Goal: Task Accomplishment & Management: Complete application form

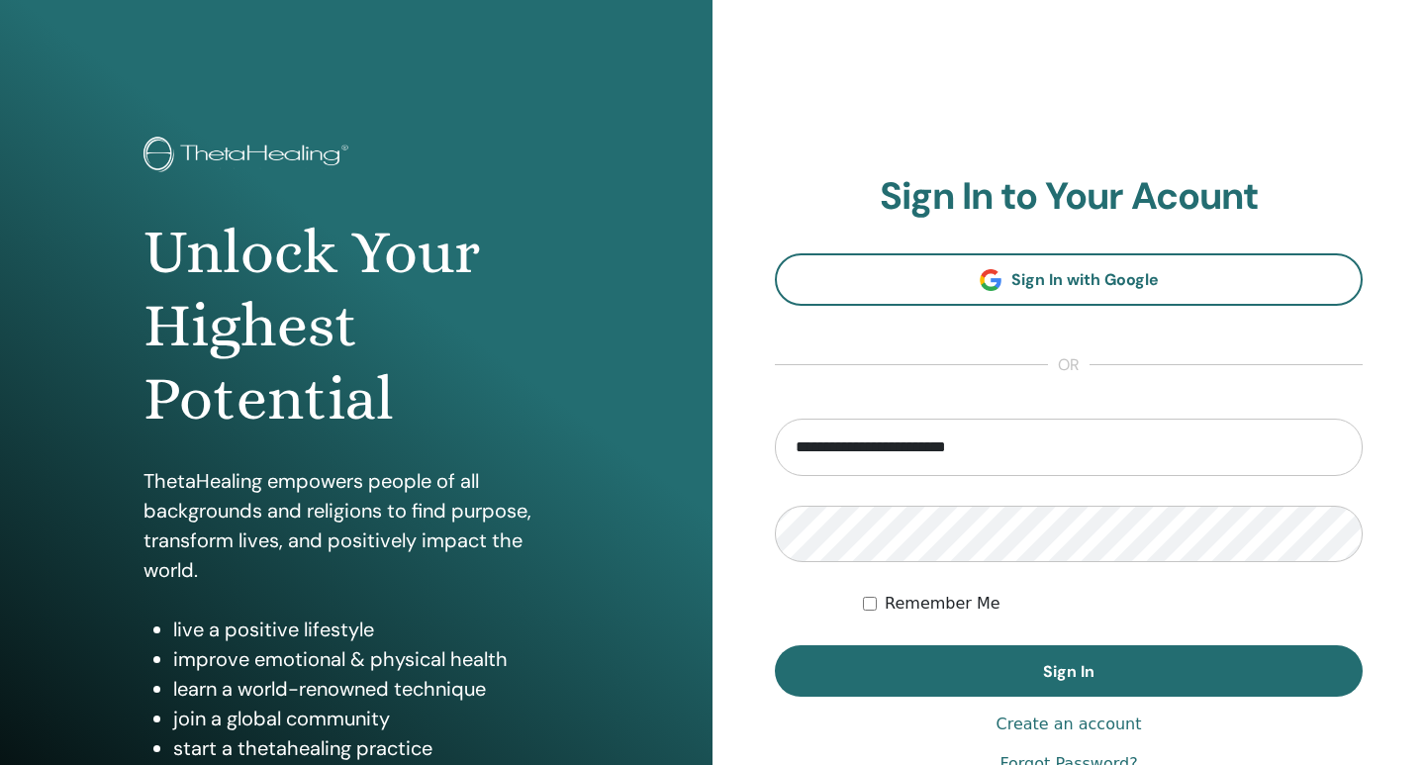
type input "**********"
click at [775, 645] on button "Sign In" at bounding box center [1069, 670] width 588 height 51
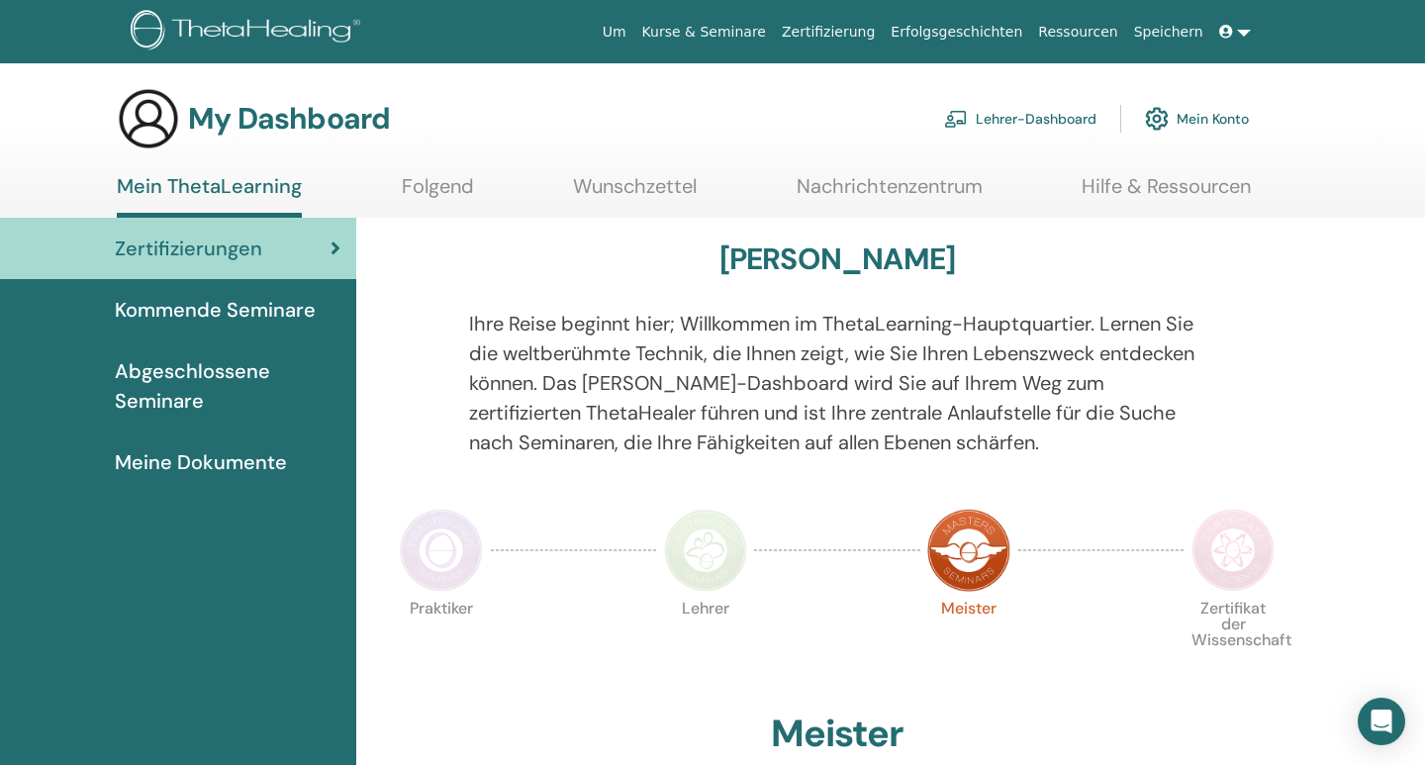
click at [1002, 124] on link "Lehrer-Dashboard" at bounding box center [1020, 119] width 152 height 44
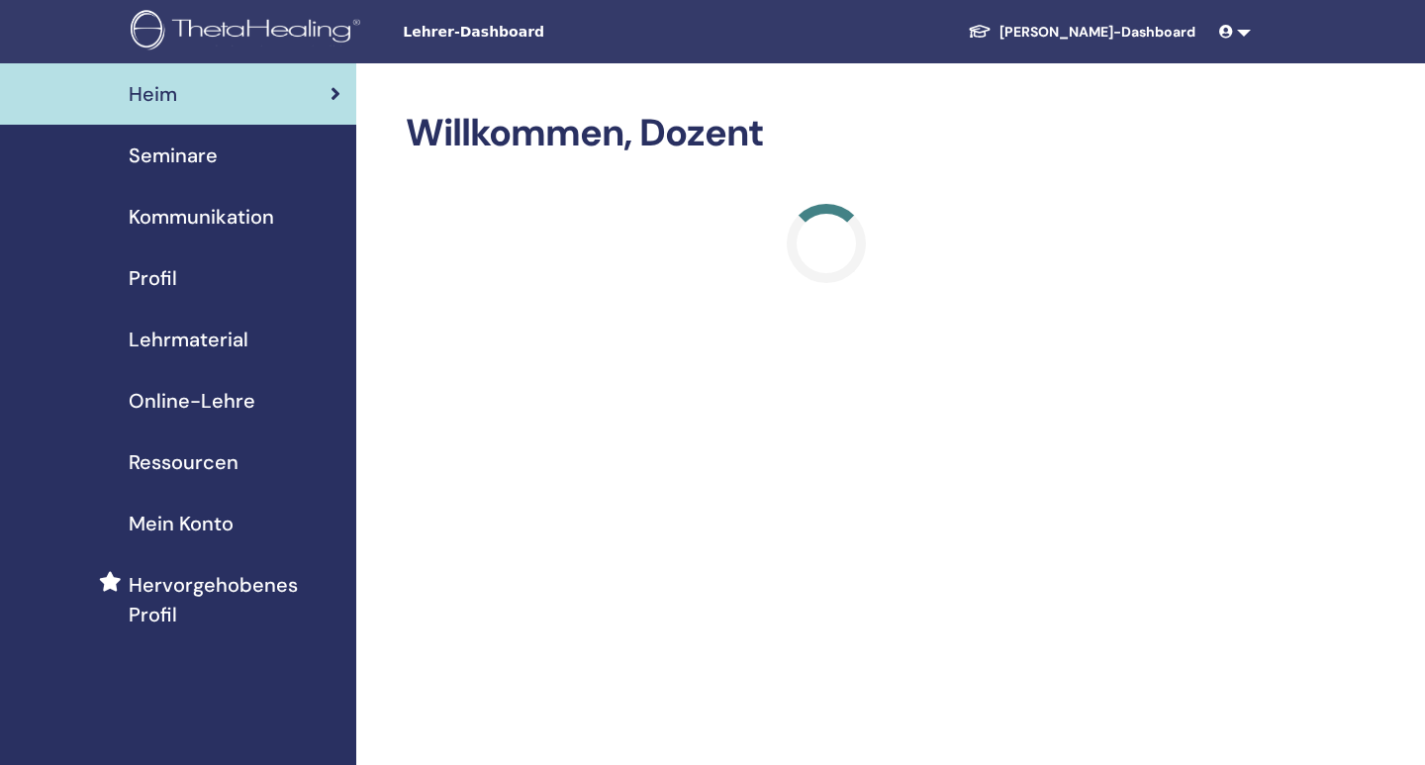
click at [199, 401] on span "Online-Lehre" at bounding box center [192, 401] width 127 height 30
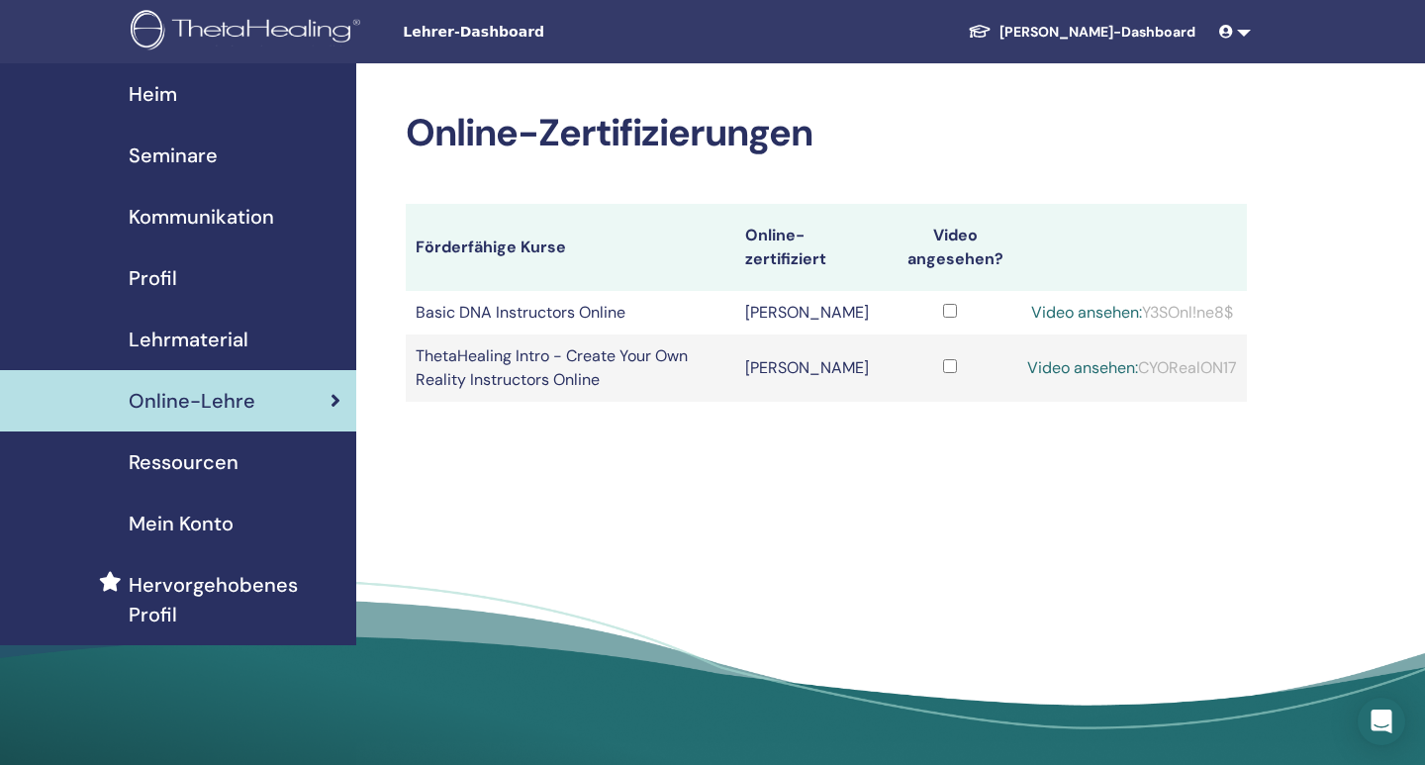
click at [214, 231] on span "Kommunikation" at bounding box center [201, 217] width 145 height 30
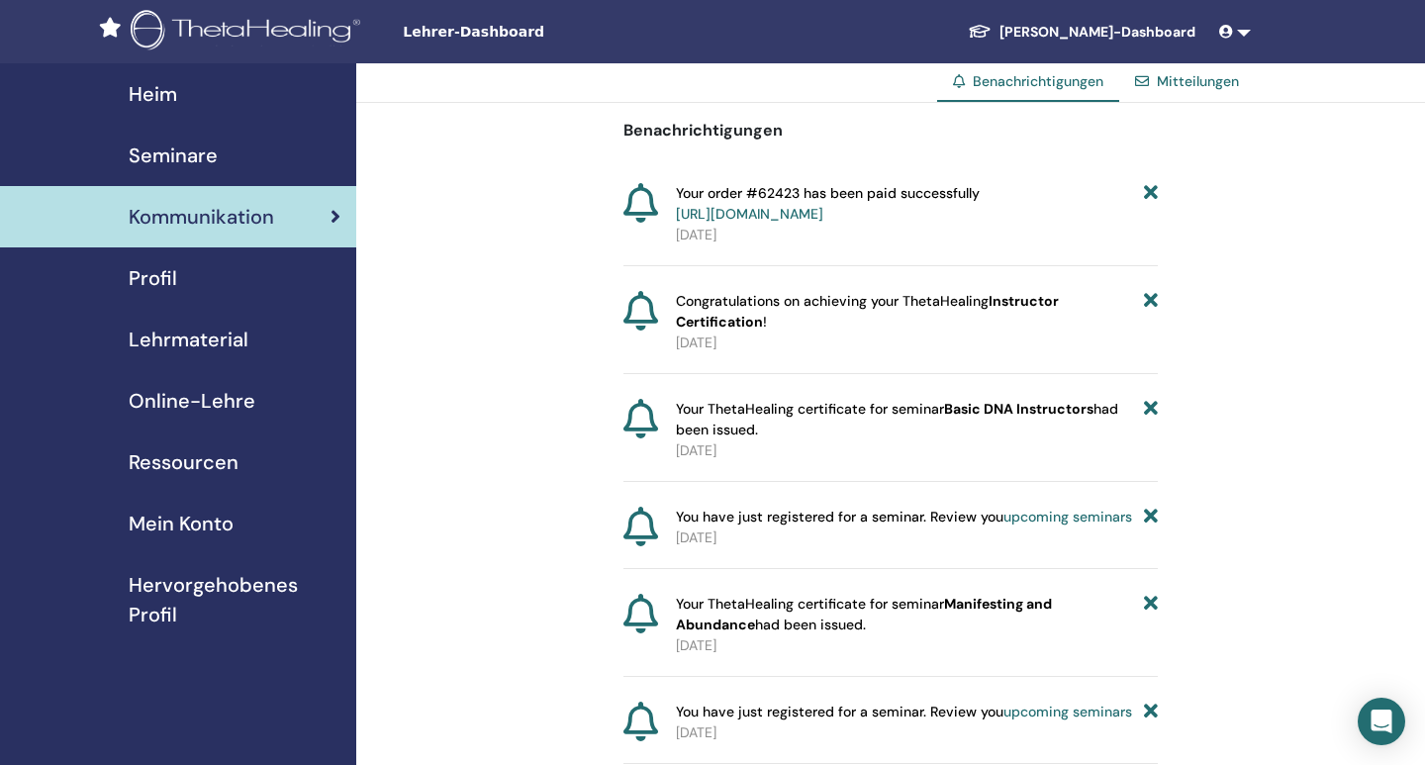
click at [182, 339] on span "Lehrmaterial" at bounding box center [189, 340] width 120 height 30
click at [166, 283] on span "Profil" at bounding box center [153, 278] width 48 height 30
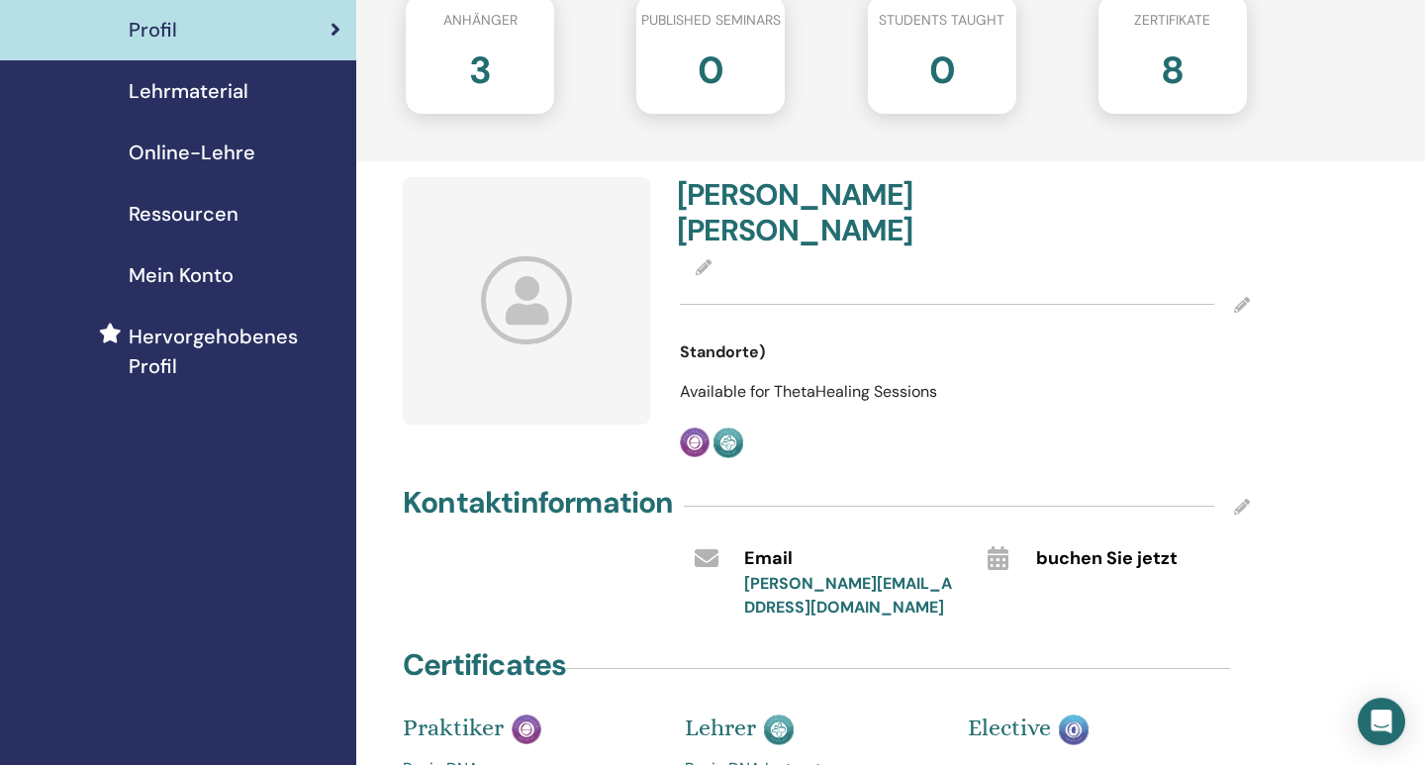
scroll to position [206, 0]
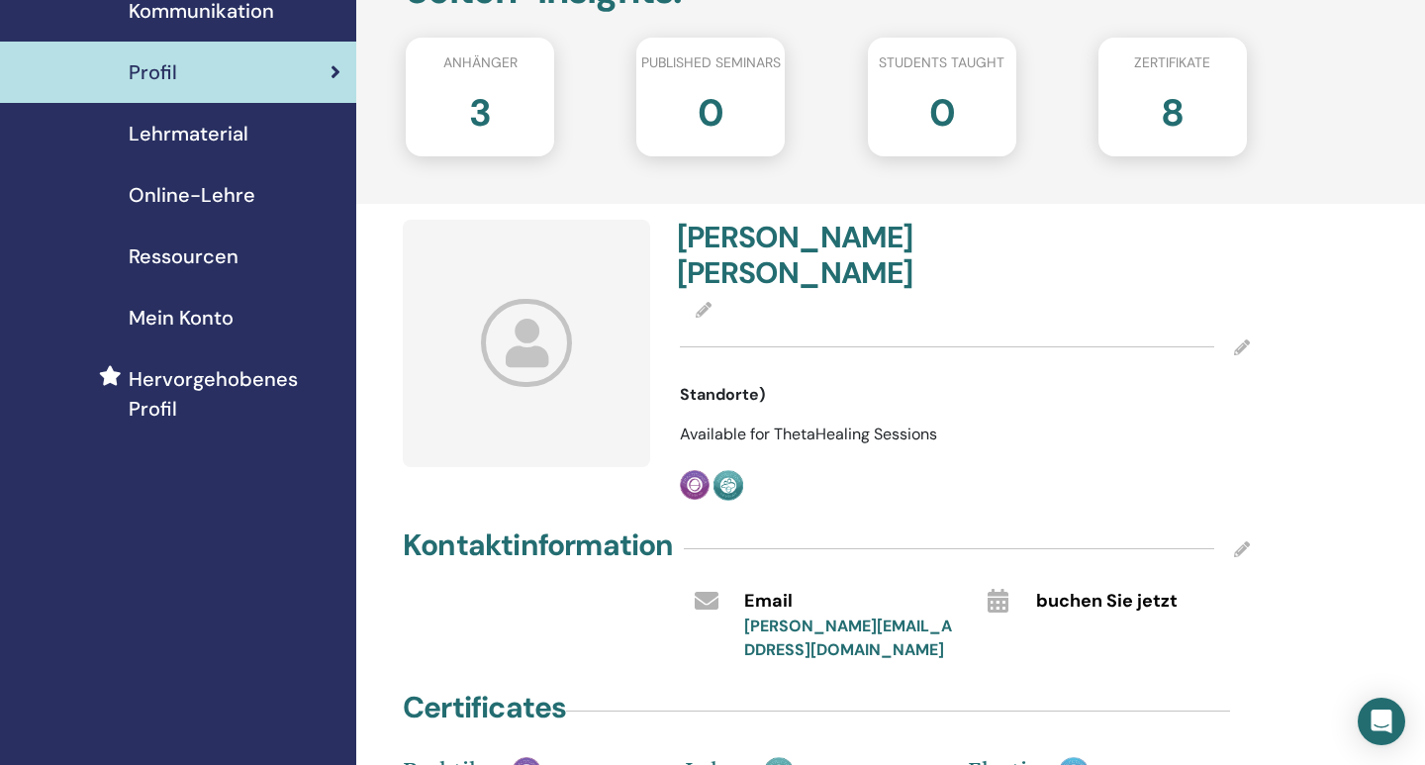
click at [241, 140] on span "Lehrmaterial" at bounding box center [189, 134] width 120 height 30
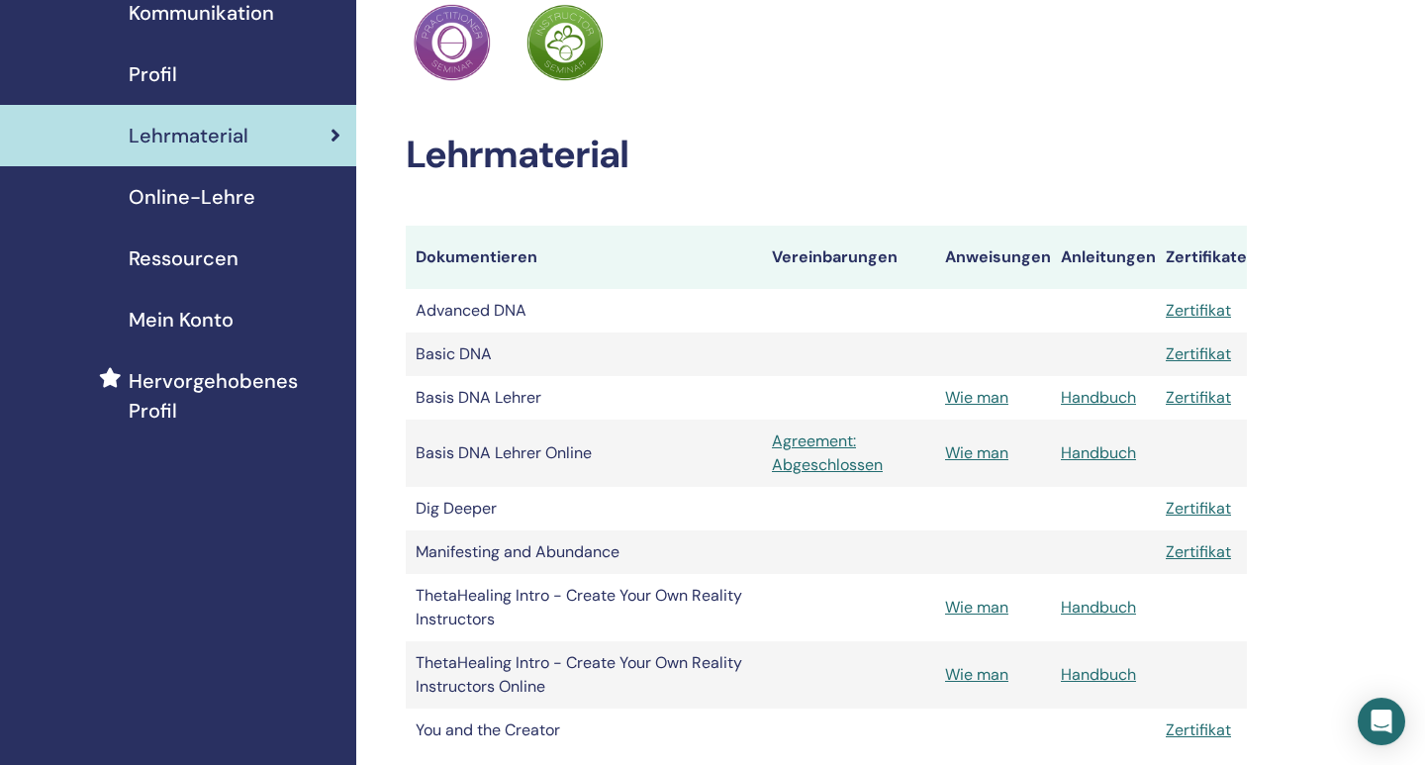
scroll to position [206, 0]
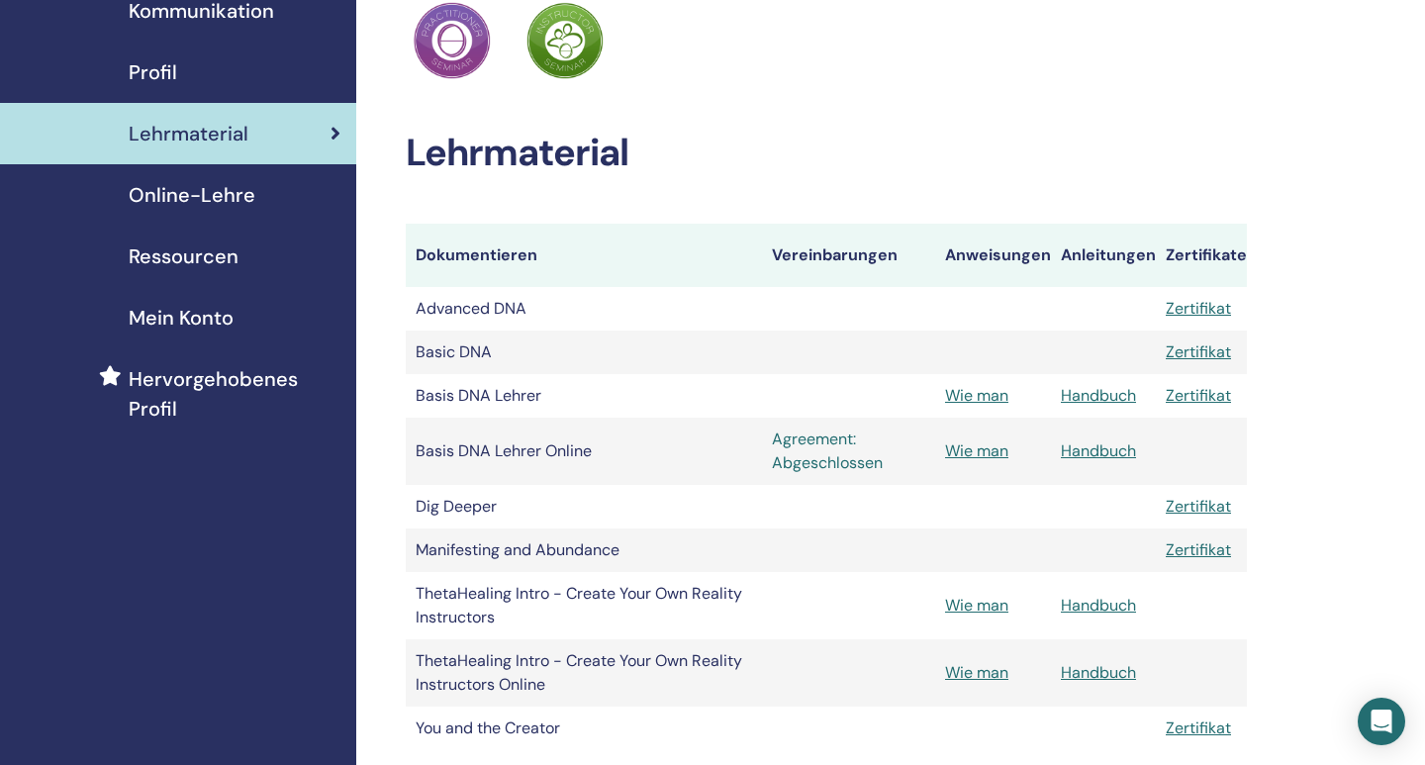
click at [816, 444] on link "Agreement: Abgeschlossen" at bounding box center [848, 452] width 153 height 48
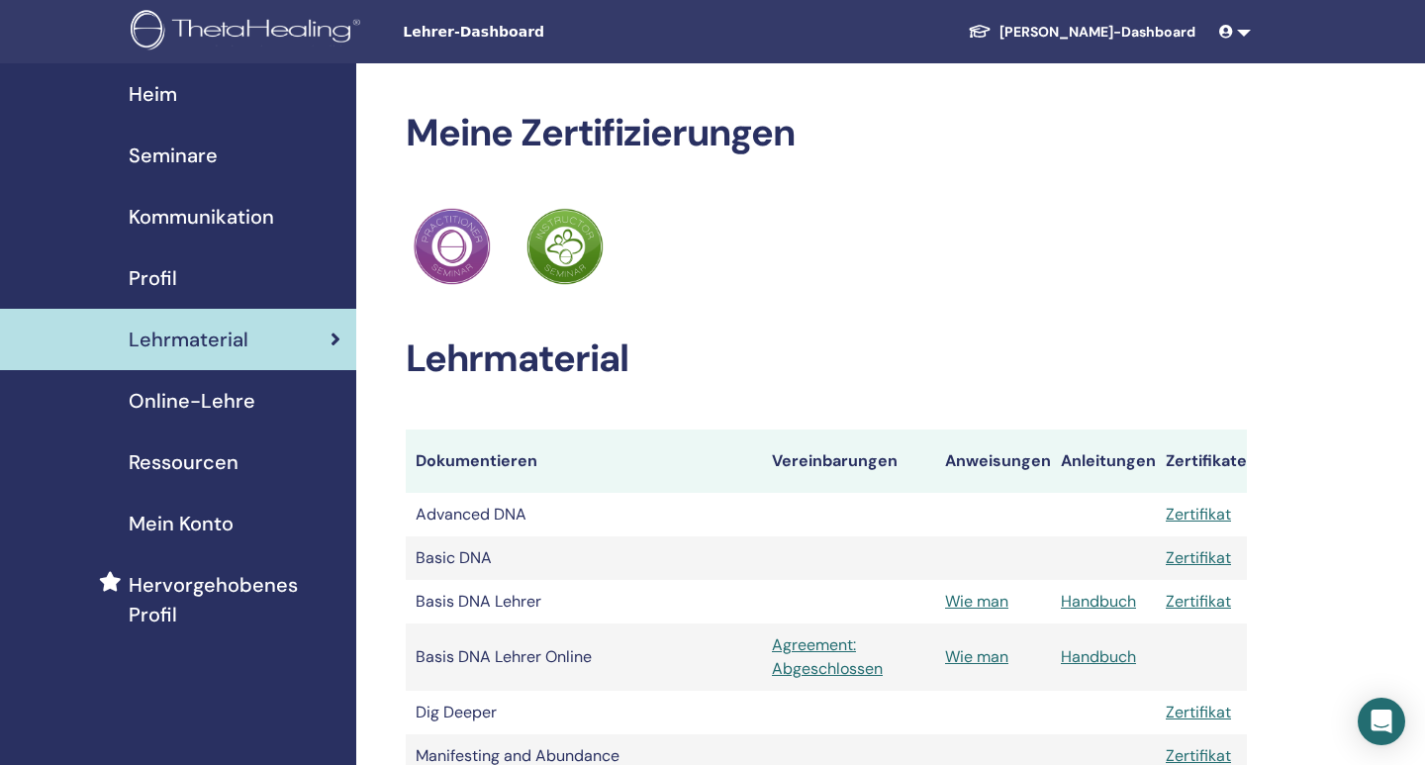
click at [185, 166] on span "Seminare" at bounding box center [173, 156] width 89 height 30
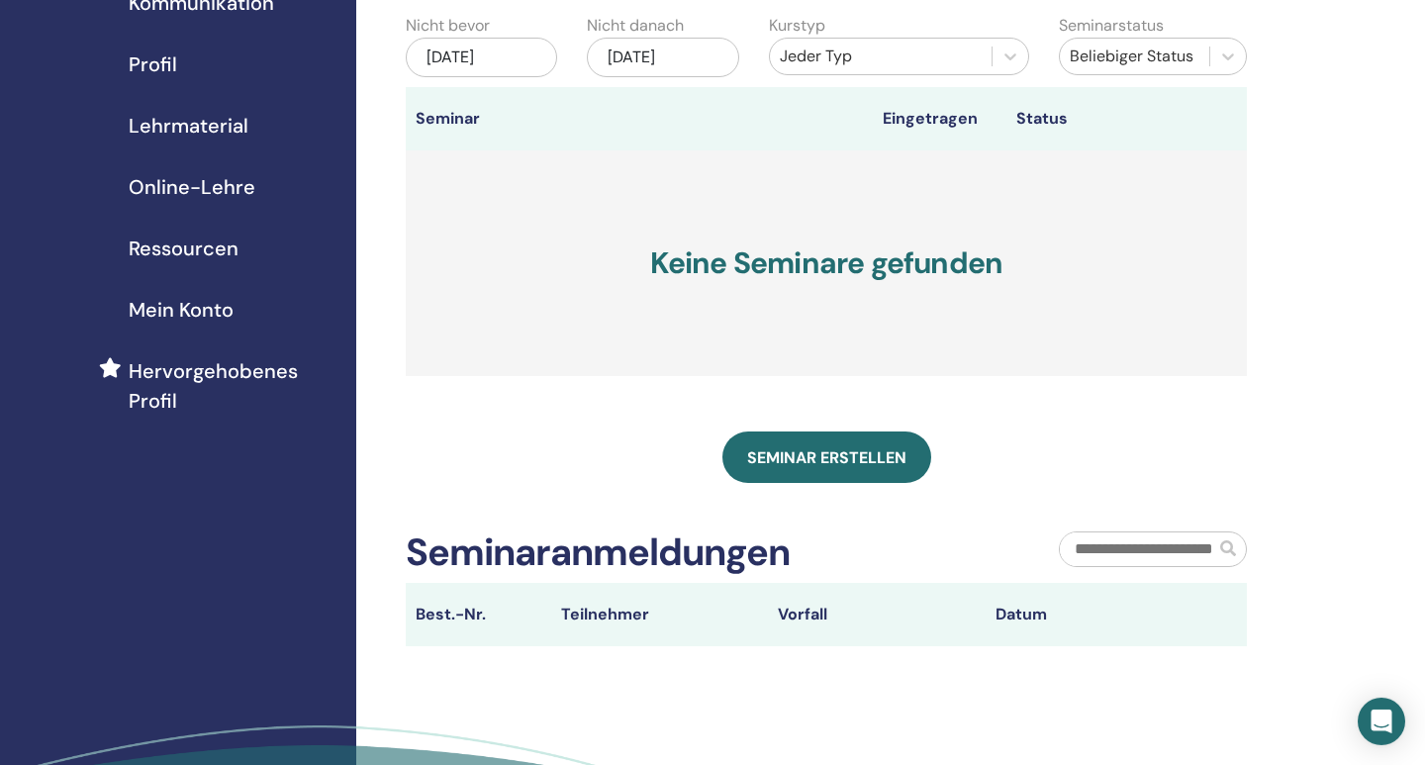
scroll to position [206, 0]
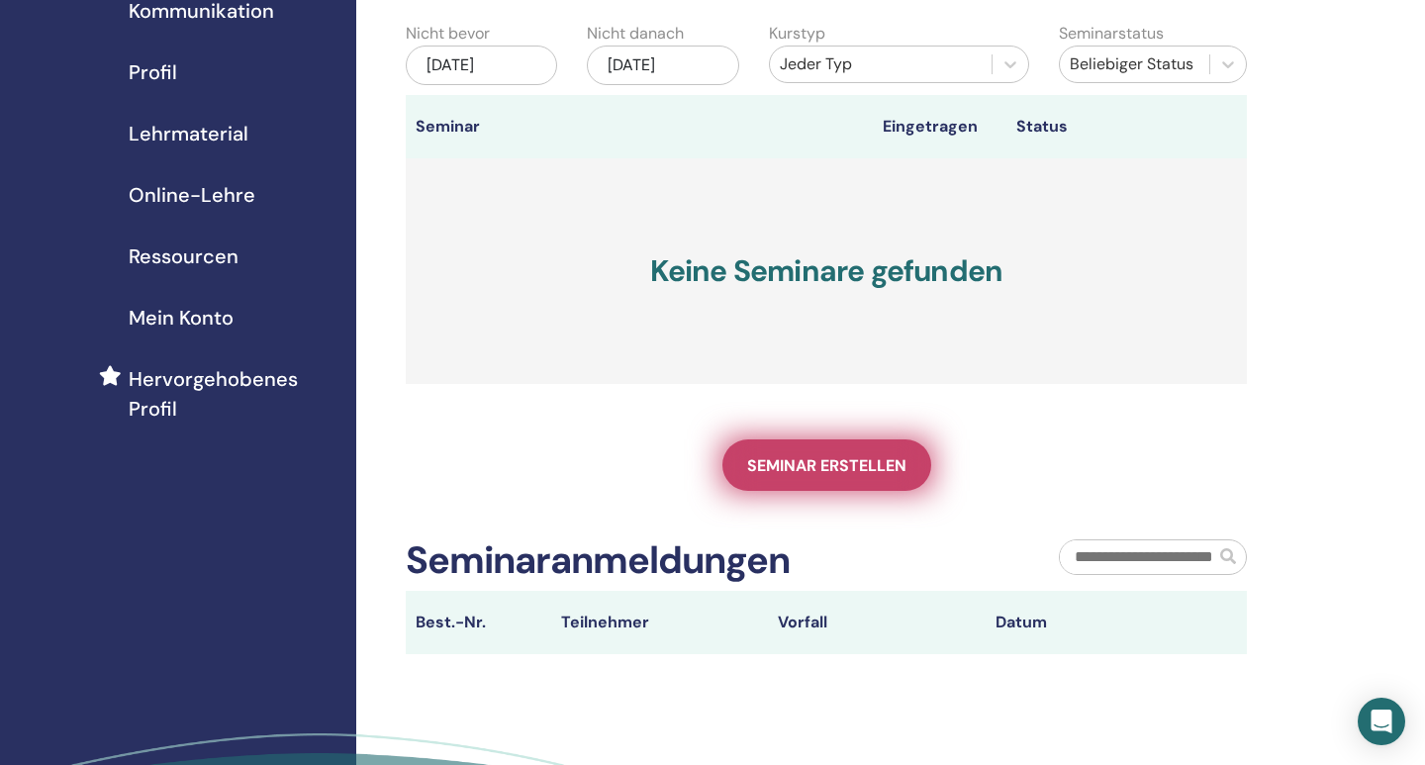
click at [859, 484] on link "Seminar erstellen" at bounding box center [826, 464] width 209 height 51
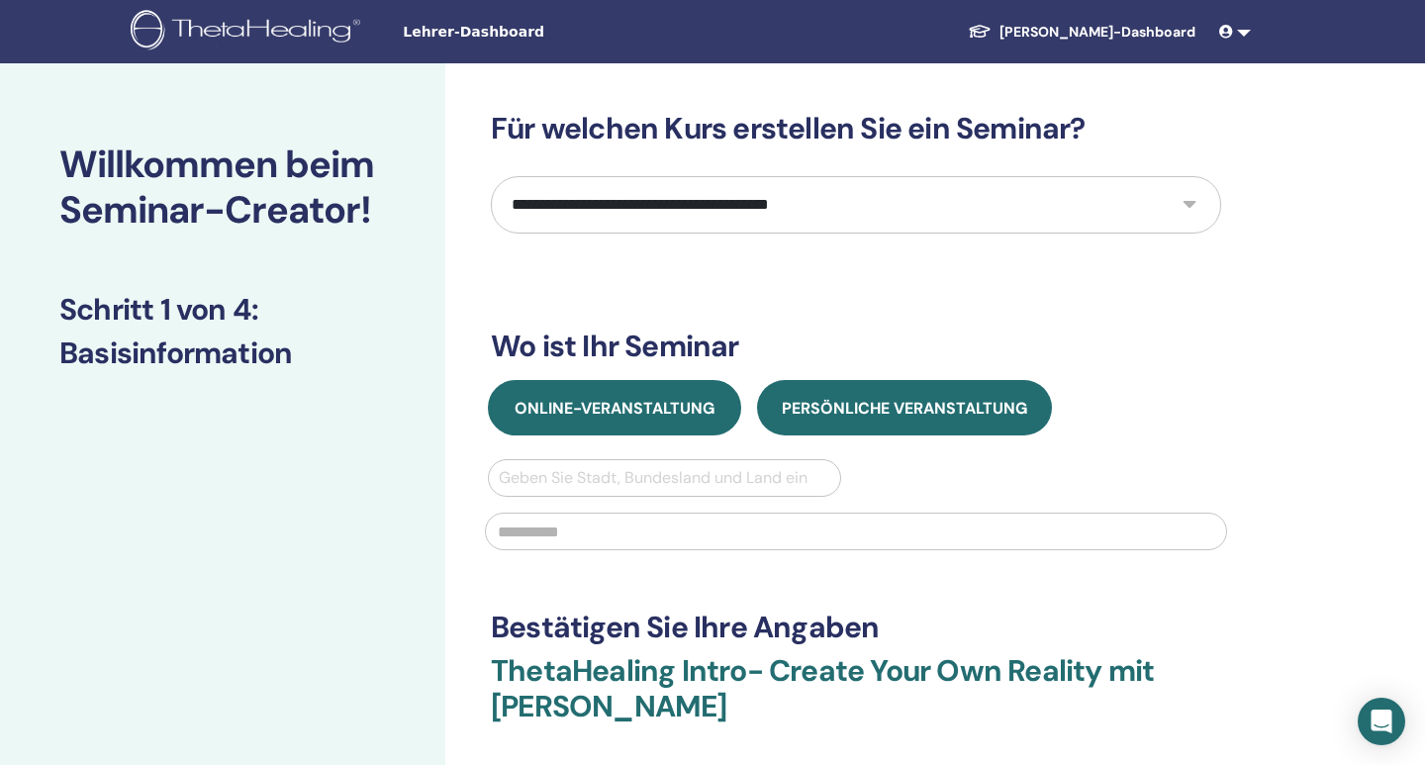
click at [656, 404] on span "Online-Veranstaltung" at bounding box center [615, 408] width 200 height 21
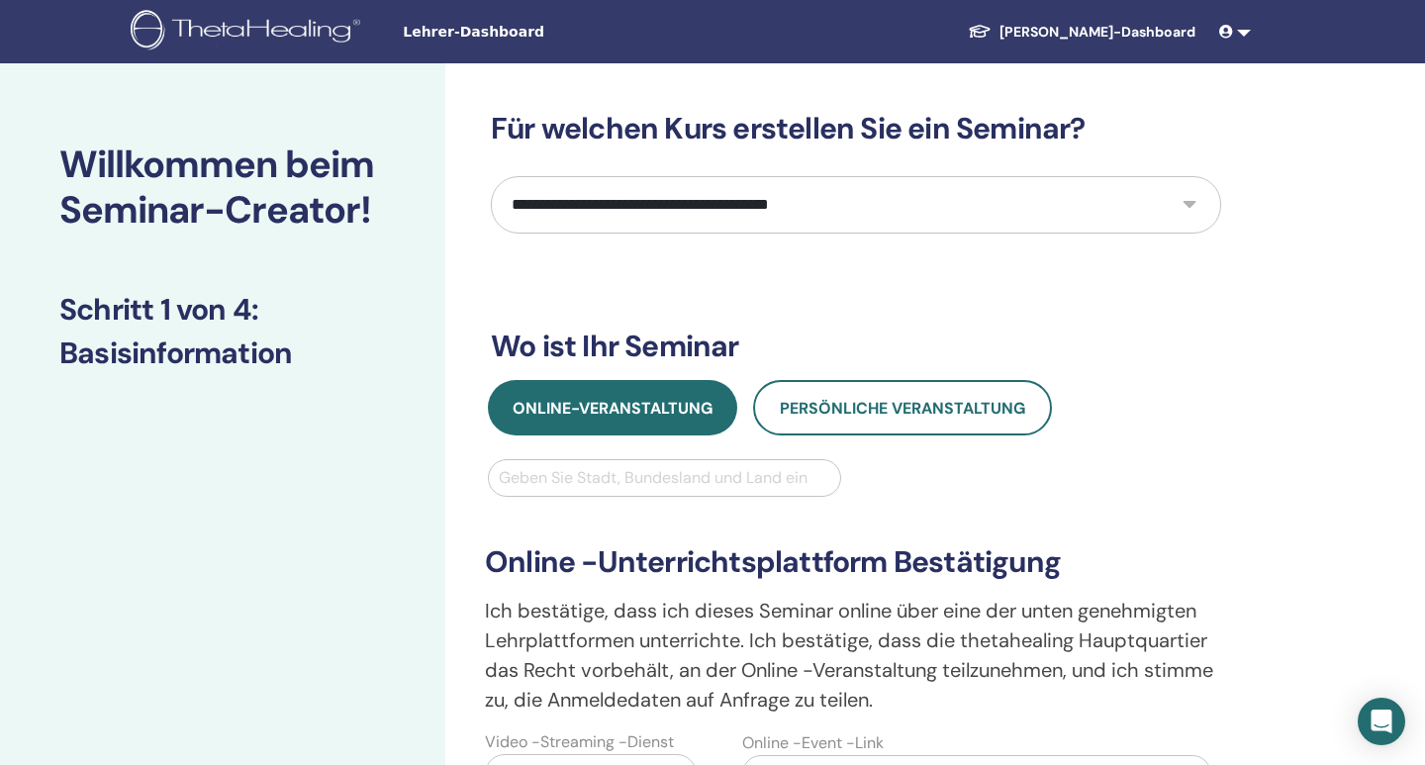
click at [491, 176] on select "**********" at bounding box center [856, 204] width 730 height 57
select select "*"
click option "*********" at bounding box center [0, 0] width 0 height 0
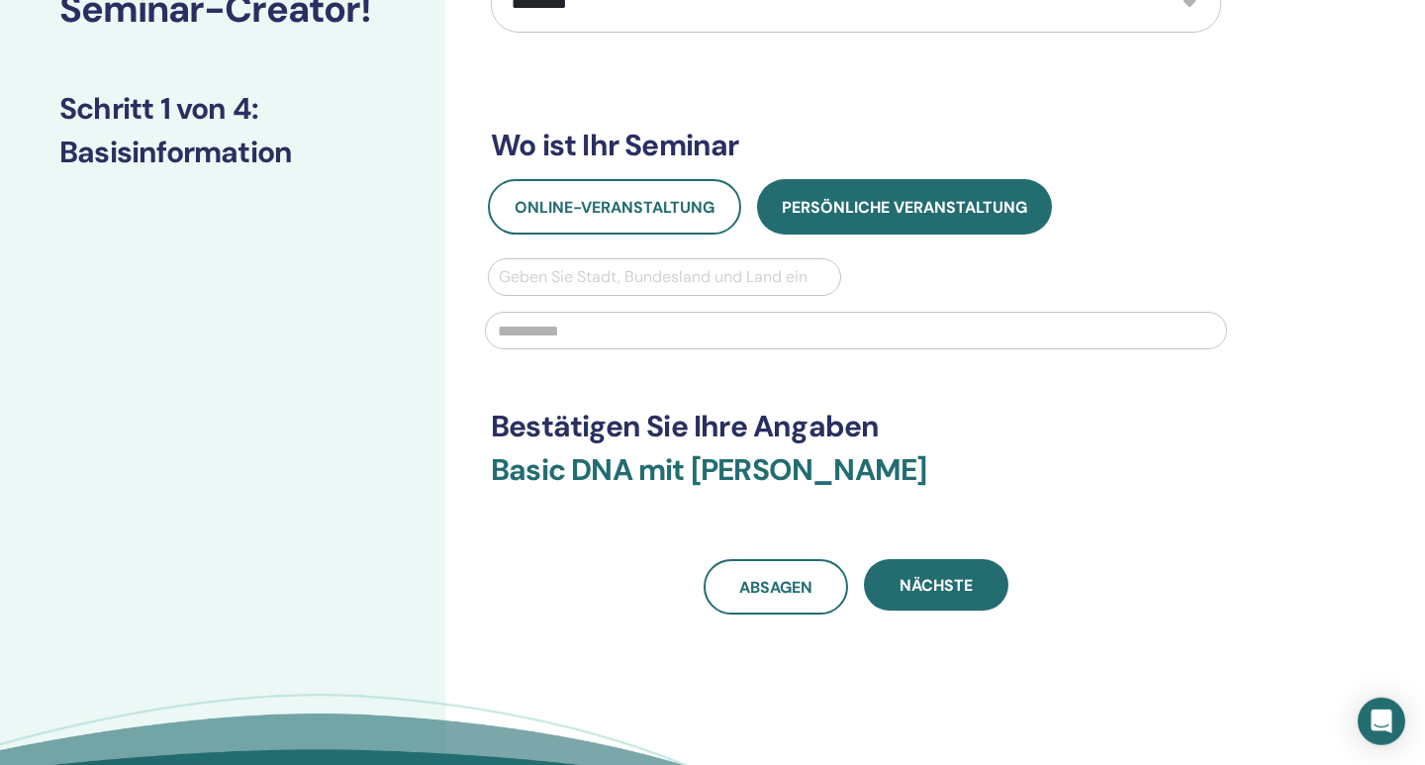
scroll to position [206, 0]
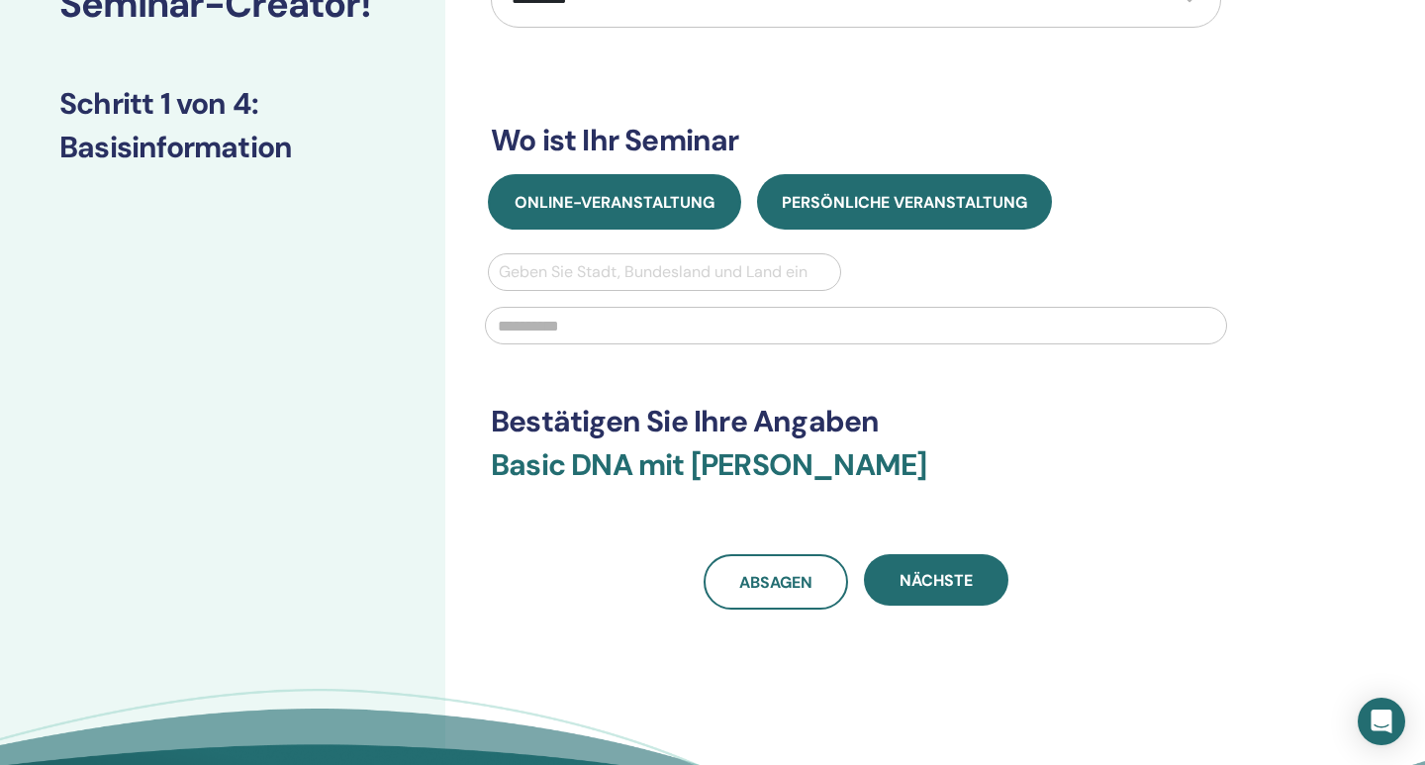
click at [636, 215] on button "Online-Veranstaltung" at bounding box center [614, 201] width 253 height 55
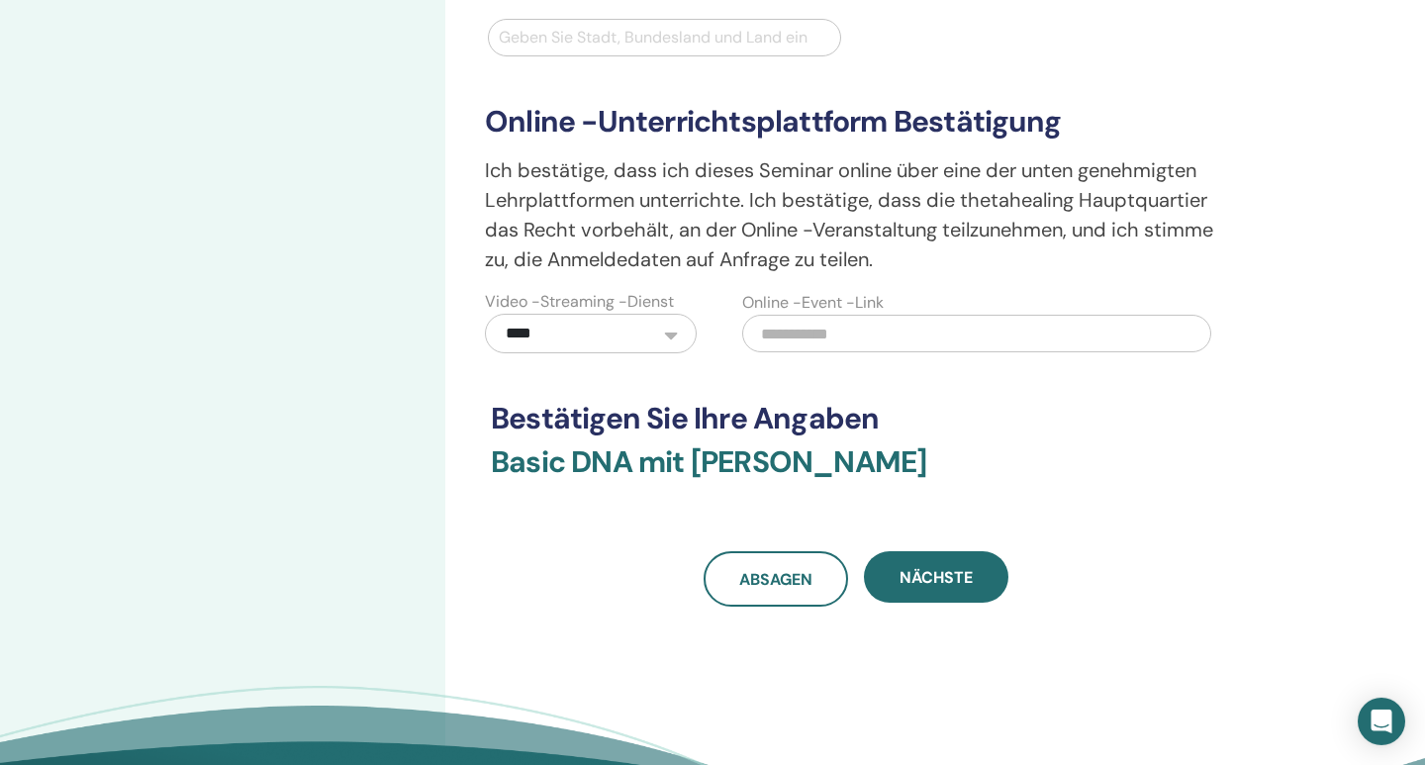
scroll to position [515, 0]
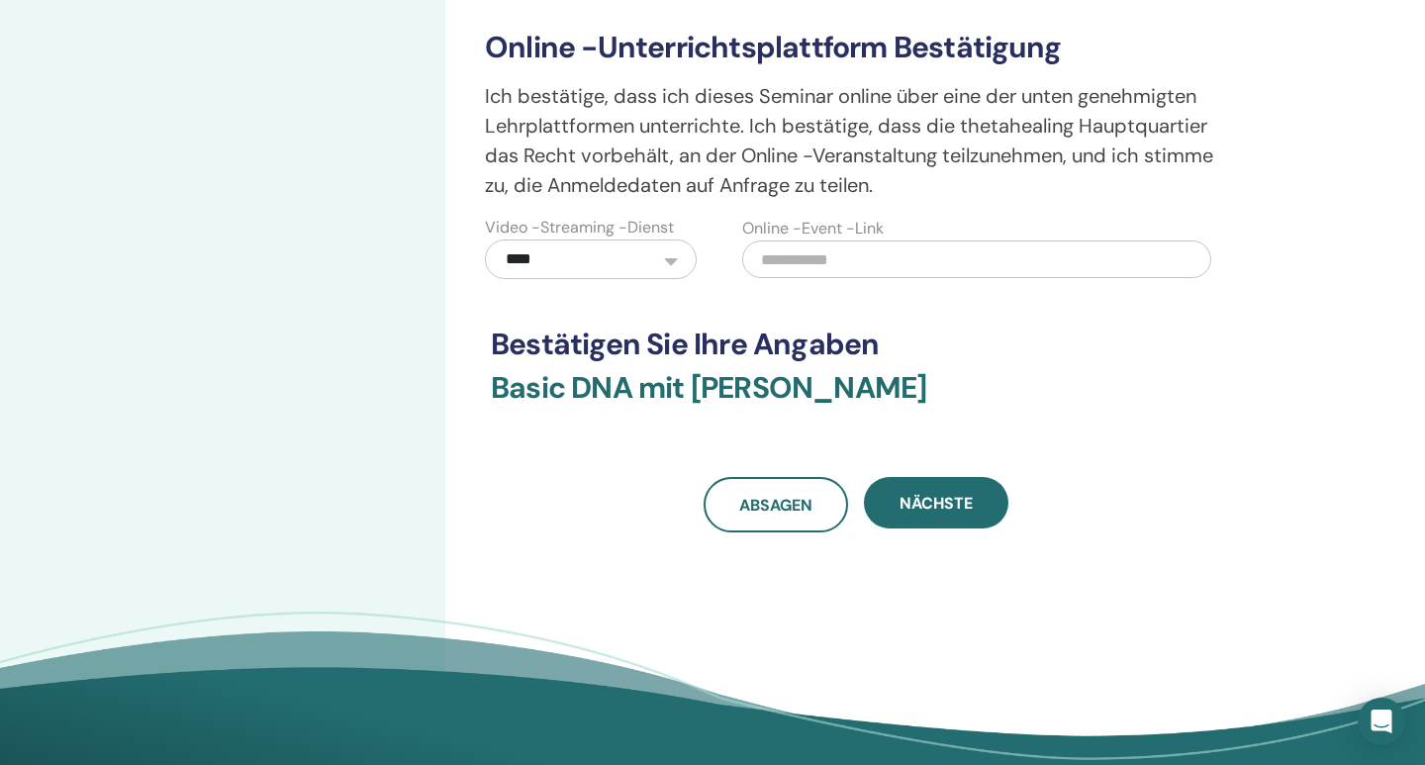
click at [778, 276] on input "text" at bounding box center [976, 260] width 469 height 38
click at [485, 240] on select "**********" at bounding box center [591, 260] width 212 height 40
click option "****" at bounding box center [0, 0] width 0 height 0
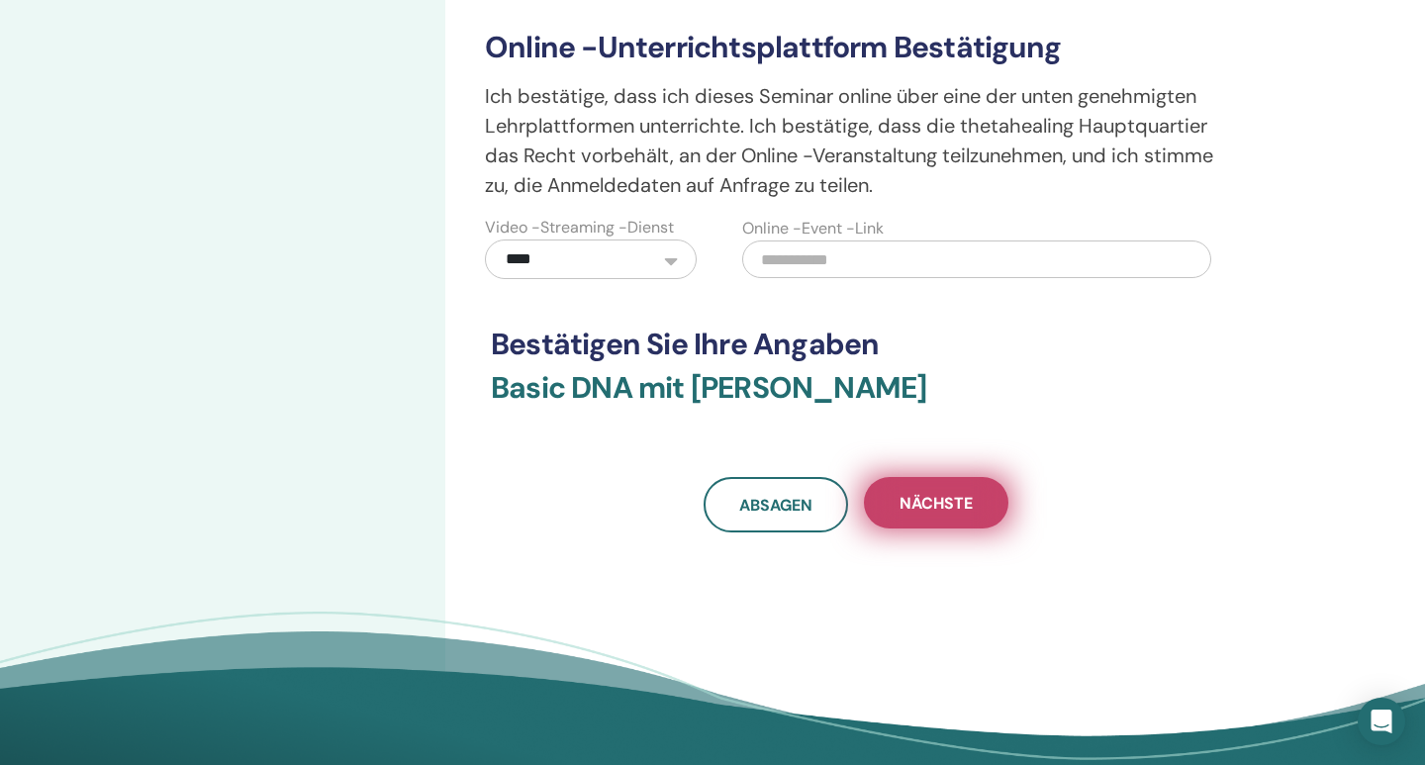
click at [907, 520] on button "Nächste" at bounding box center [936, 502] width 144 height 51
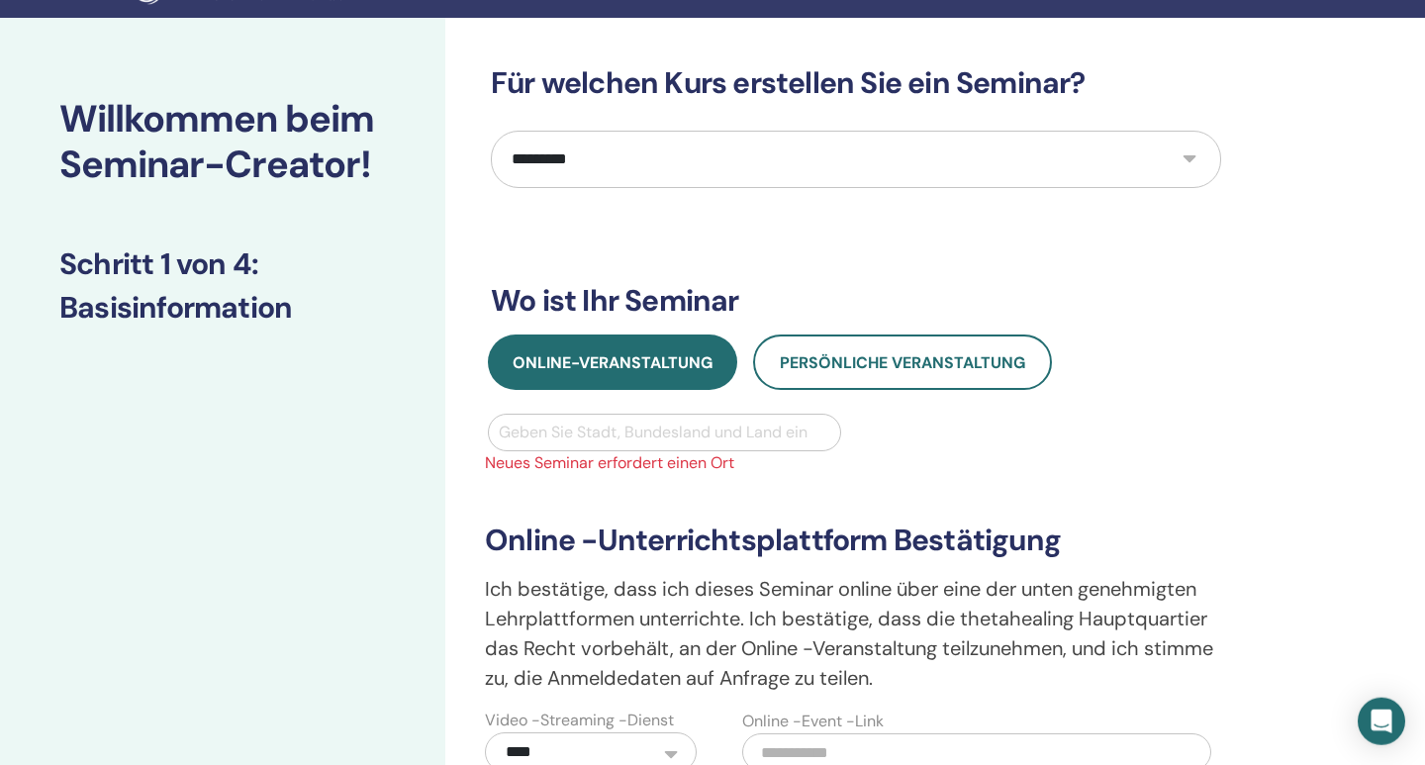
scroll to position [0, 0]
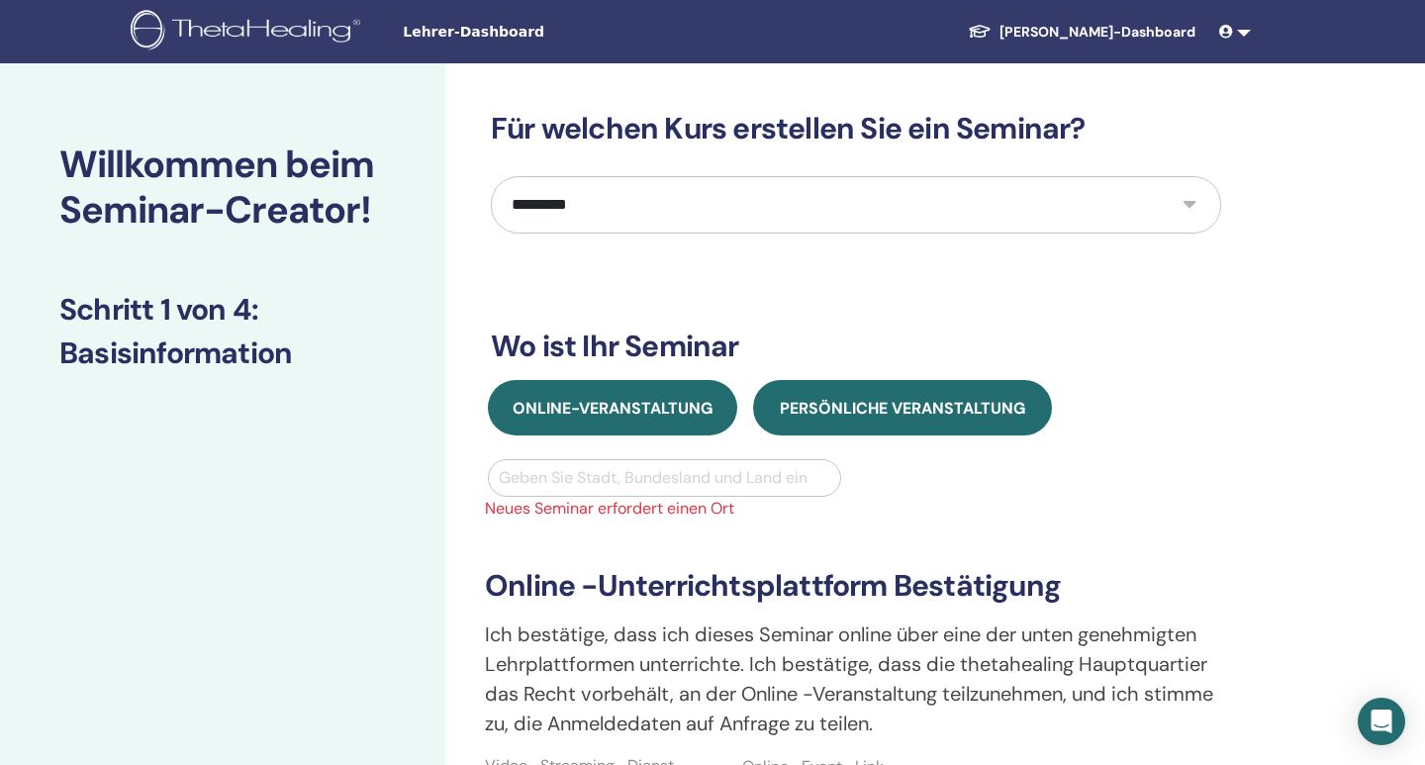
click at [812, 413] on span "Persönliche Veranstaltung" at bounding box center [902, 408] width 245 height 21
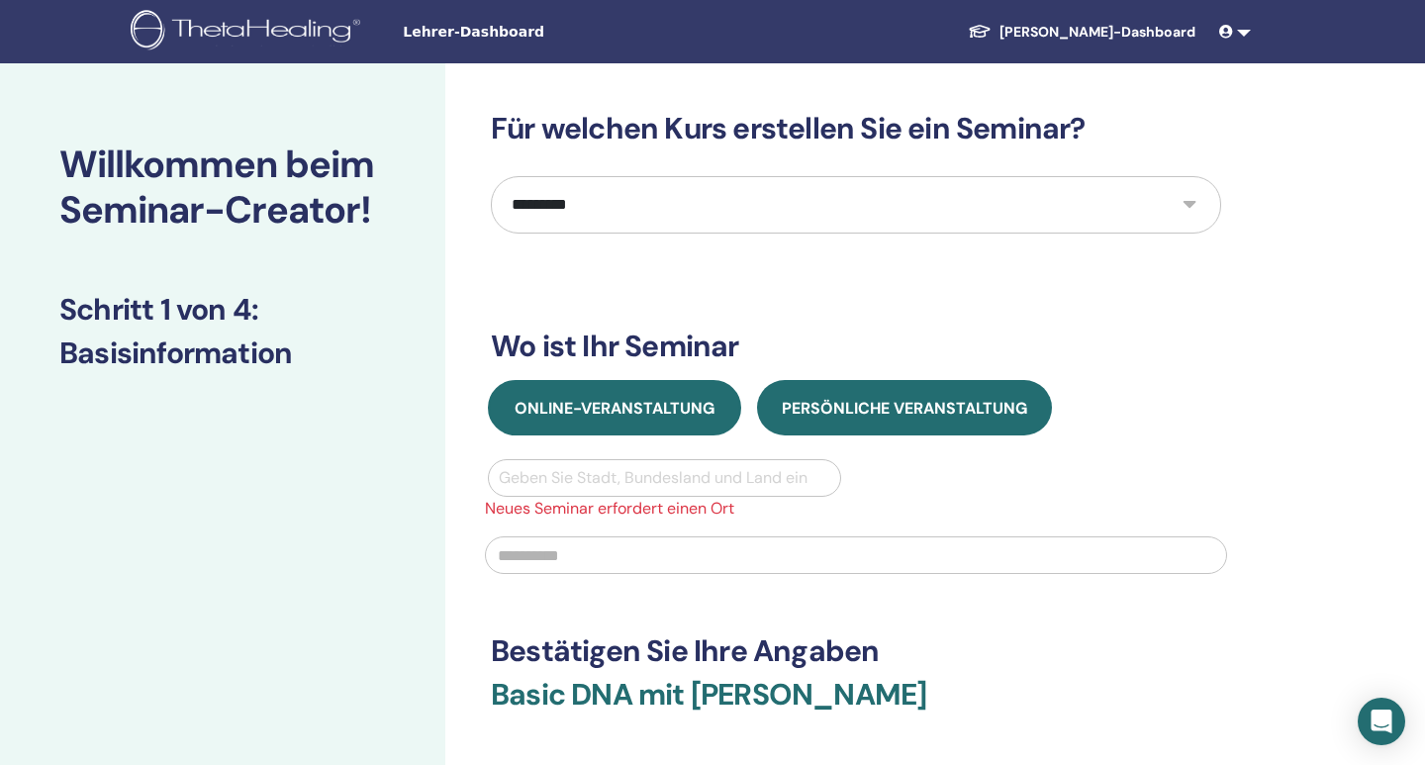
click at [664, 409] on span "Online-Veranstaltung" at bounding box center [615, 408] width 200 height 21
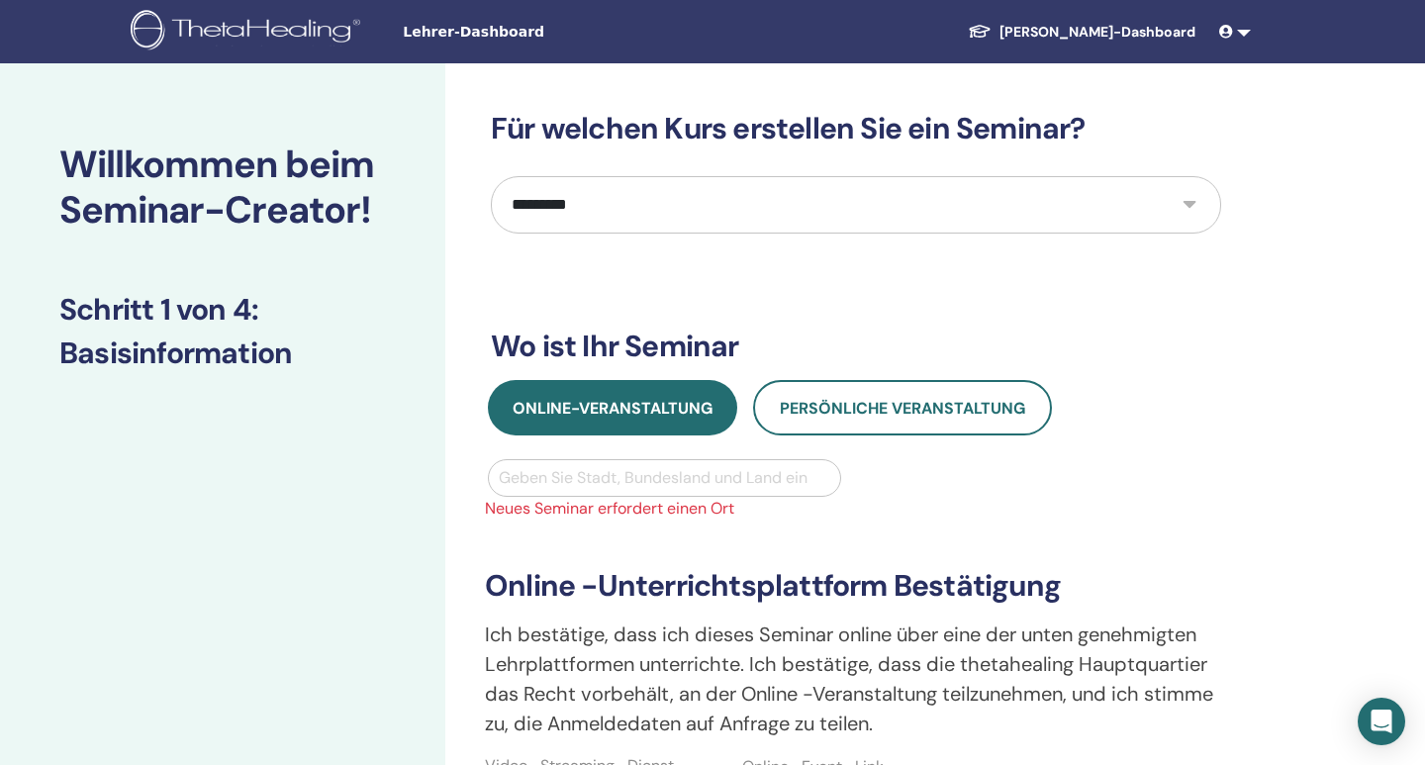
click at [609, 472] on div at bounding box center [665, 478] width 332 height 28
click at [785, 531] on div "No options" at bounding box center [664, 529] width 353 height 40
type input "*"
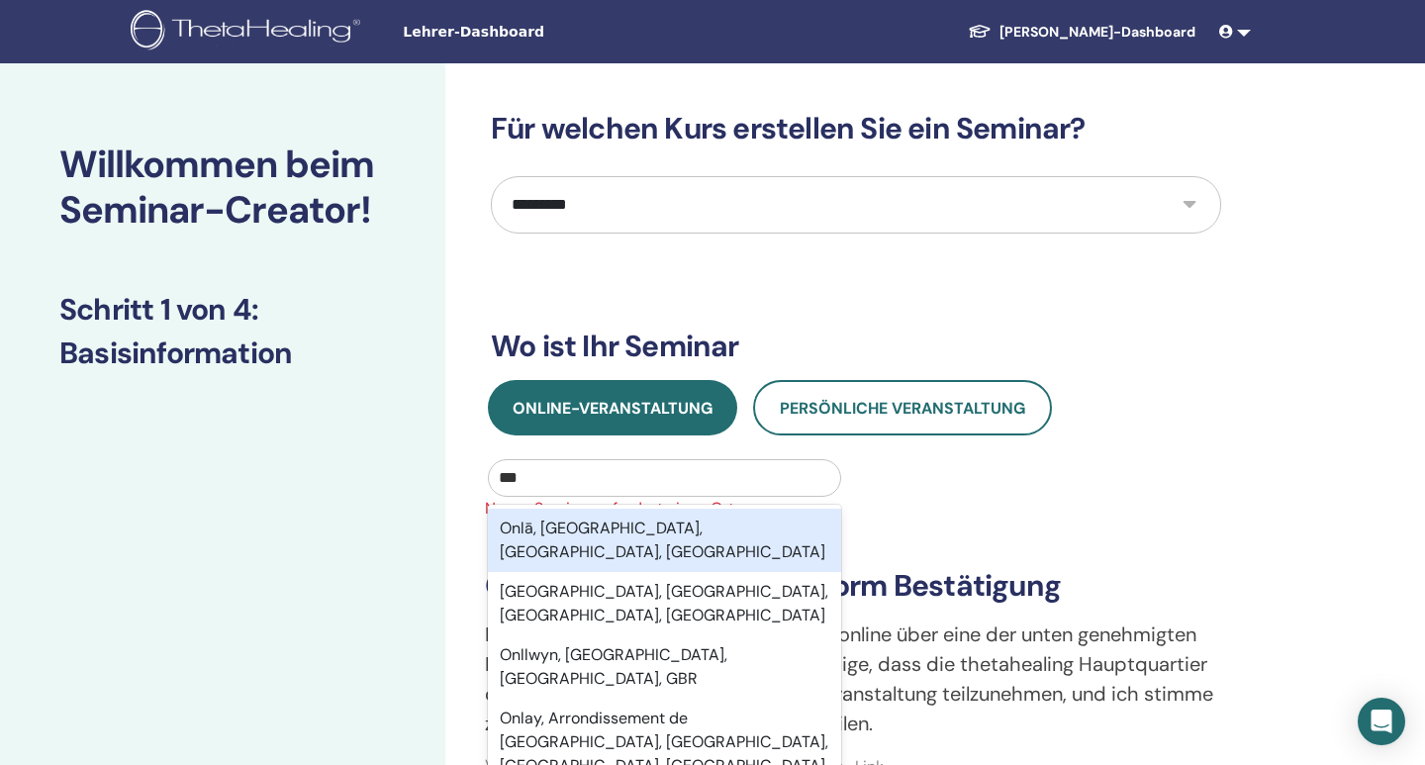
type input "****"
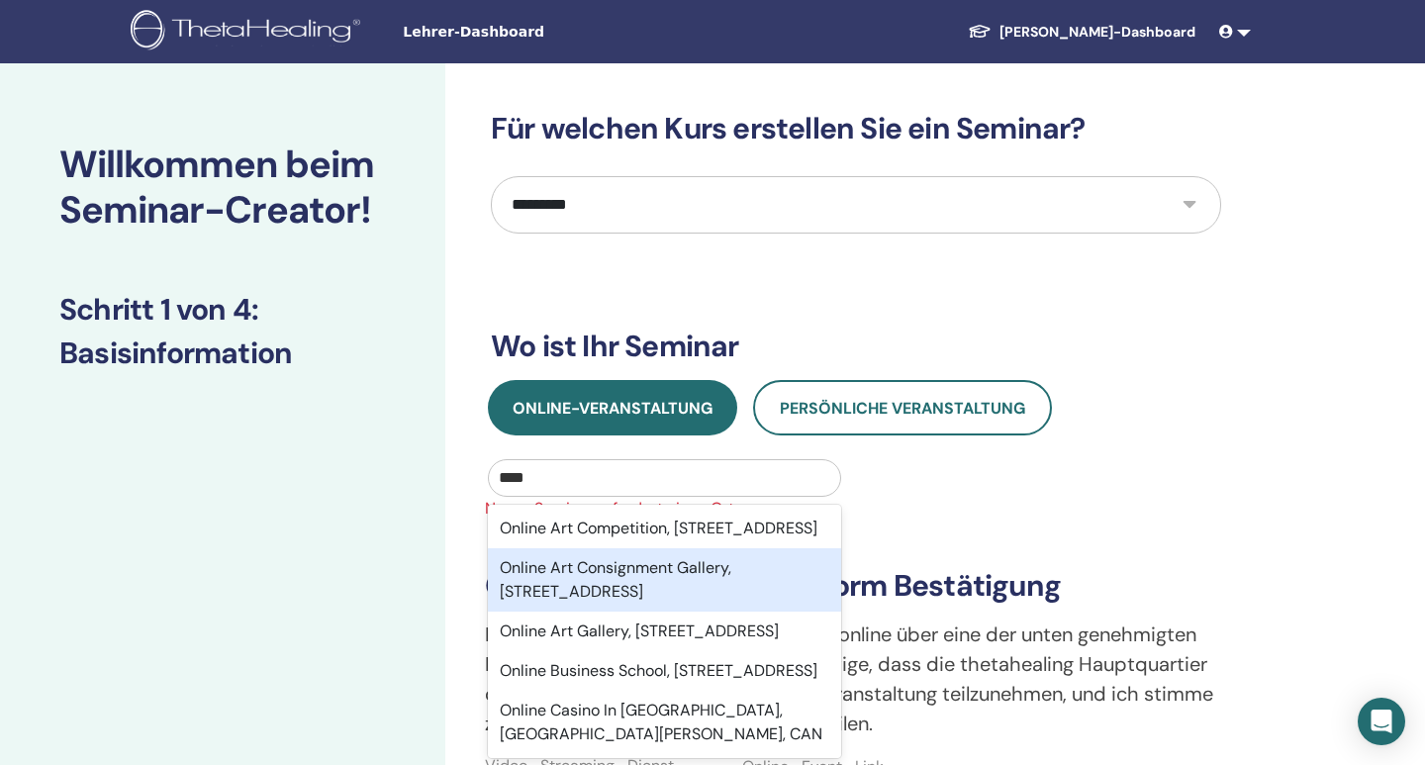
scroll to position [75, 0]
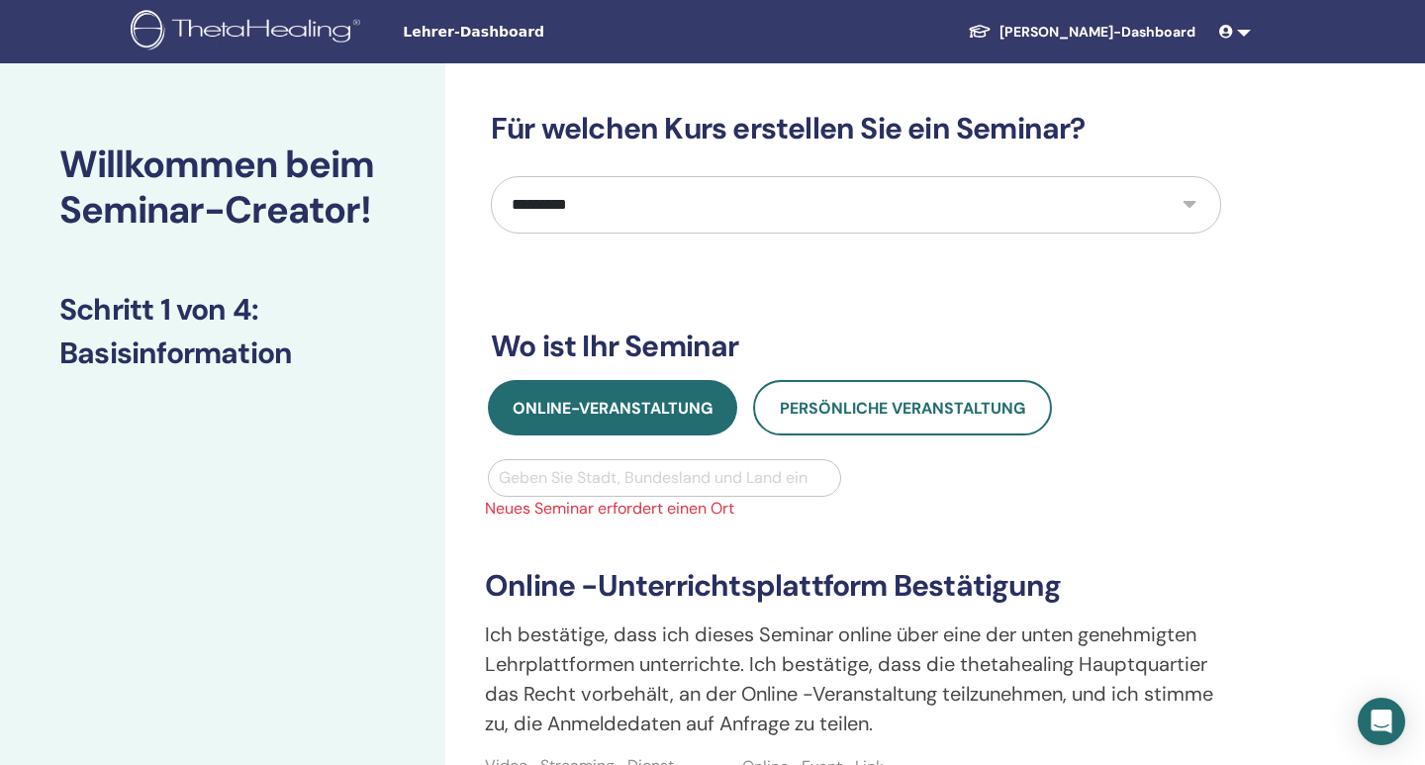
drag, startPoint x: 561, startPoint y: 464, endPoint x: 508, endPoint y: 462, distance: 53.5
click at [508, 462] on div "Geben Sie Stadt, Bundesland und Land ein" at bounding box center [664, 478] width 351 height 36
type input "****"
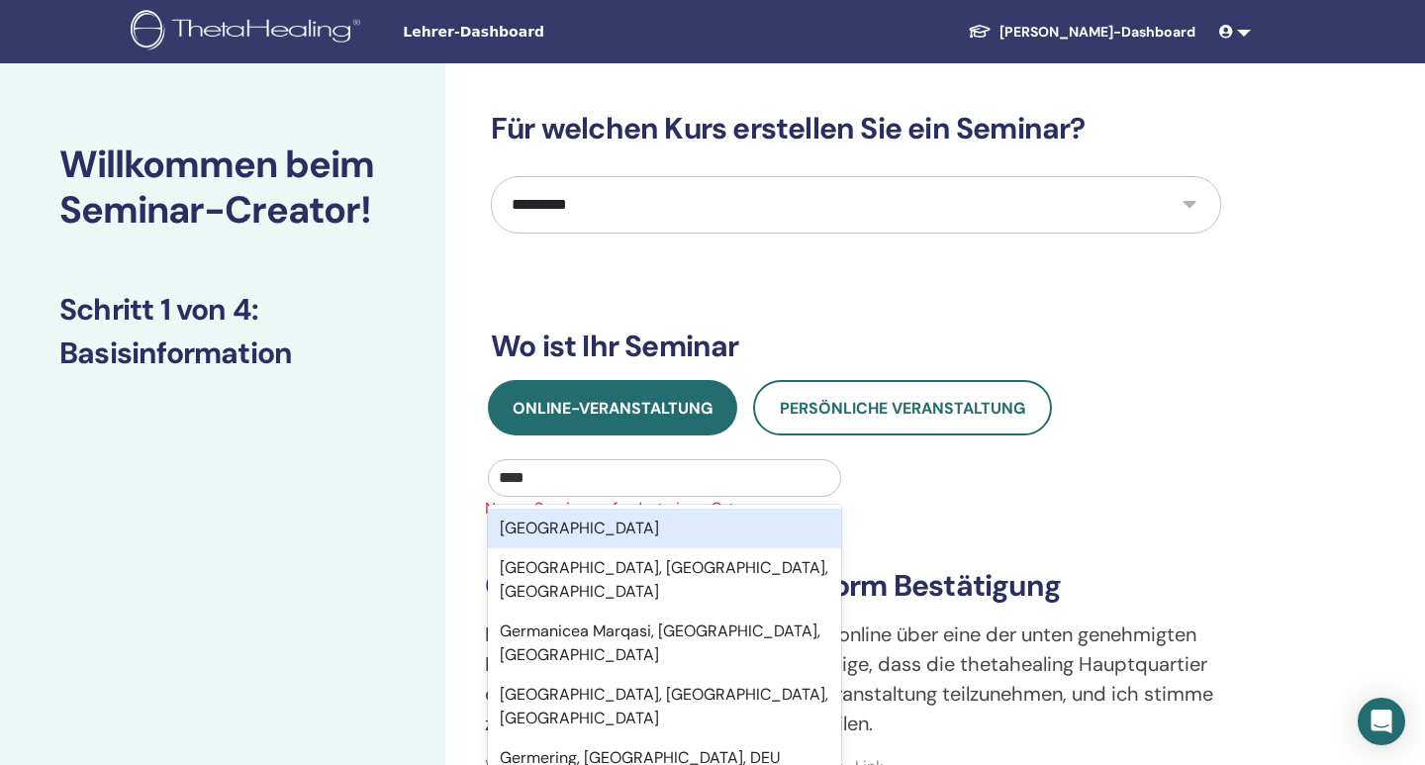
click at [562, 530] on div "Germany" at bounding box center [664, 529] width 353 height 40
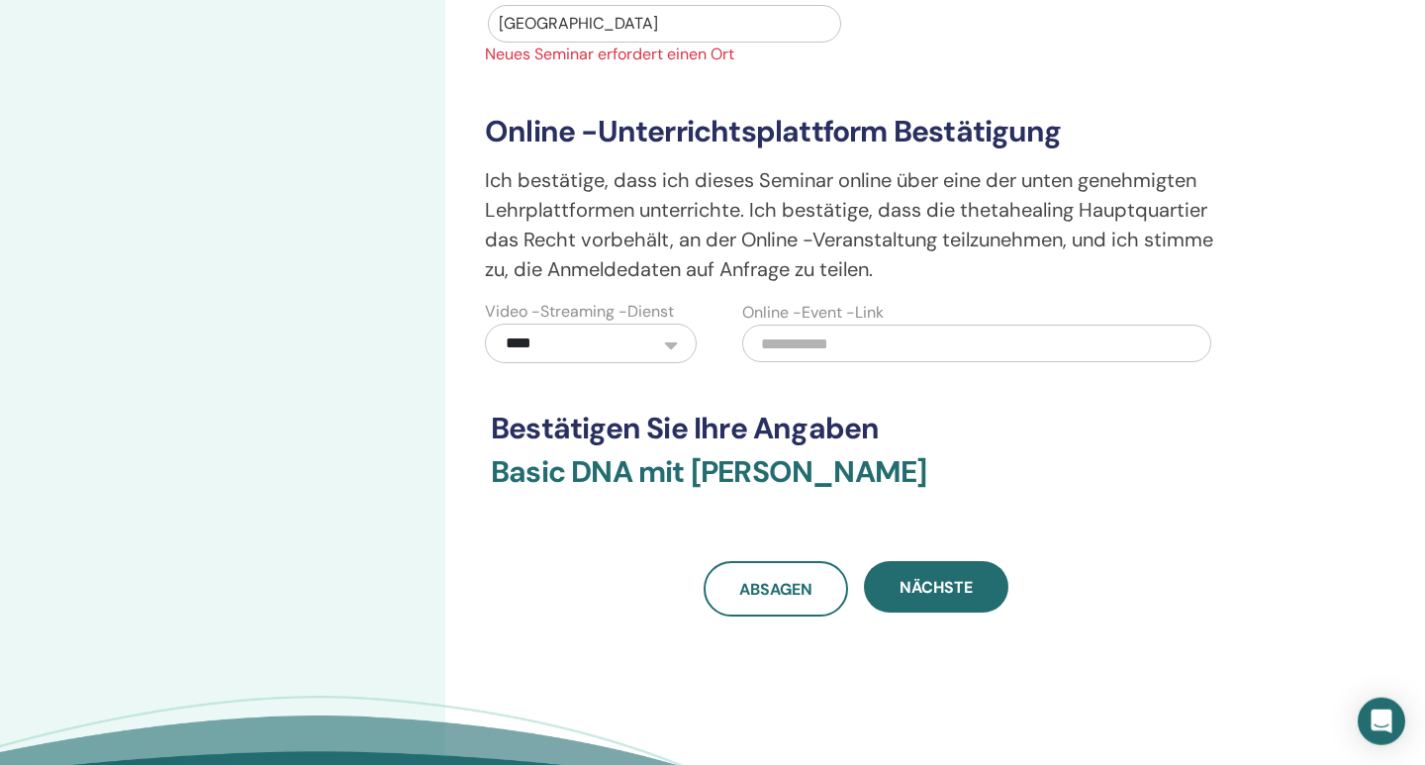
scroll to position [515, 0]
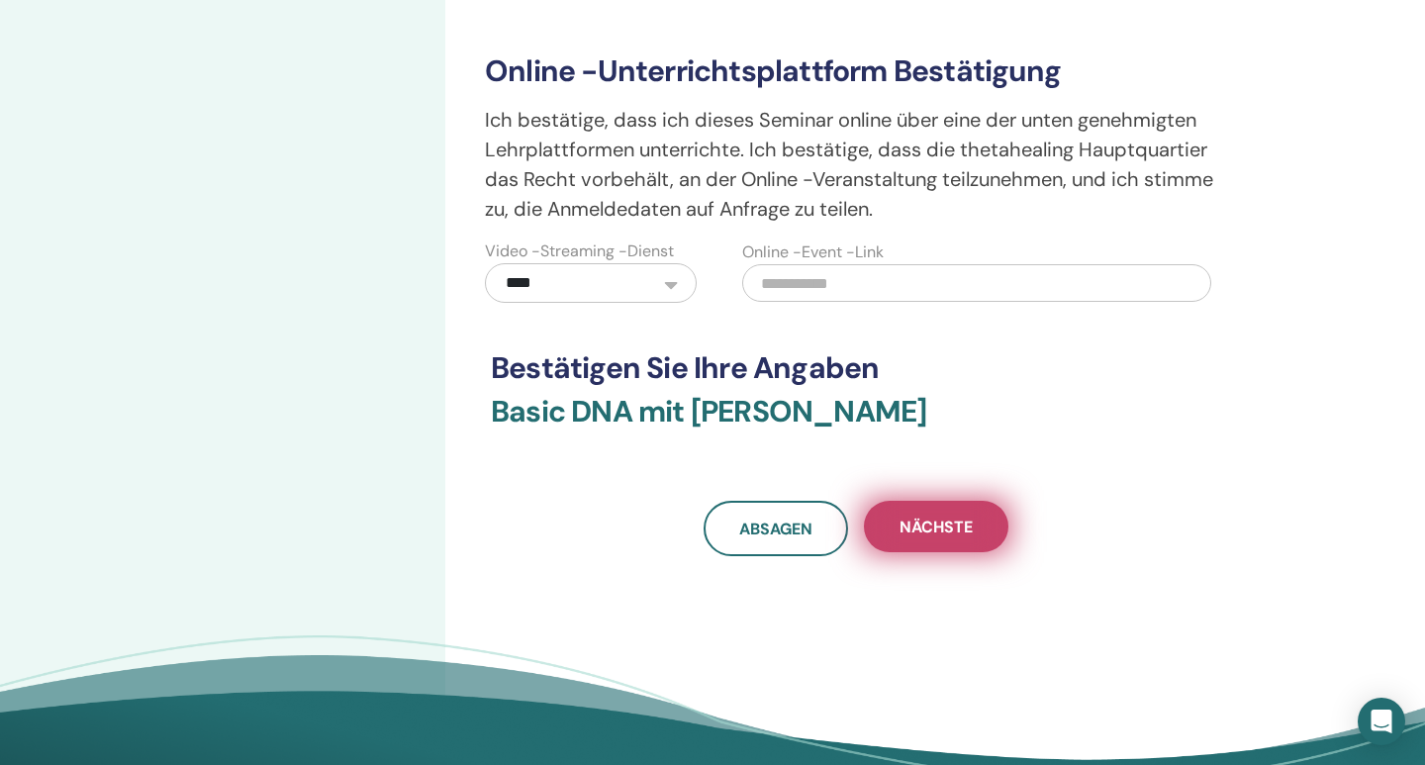
click at [931, 530] on span "Nächste" at bounding box center [936, 527] width 73 height 21
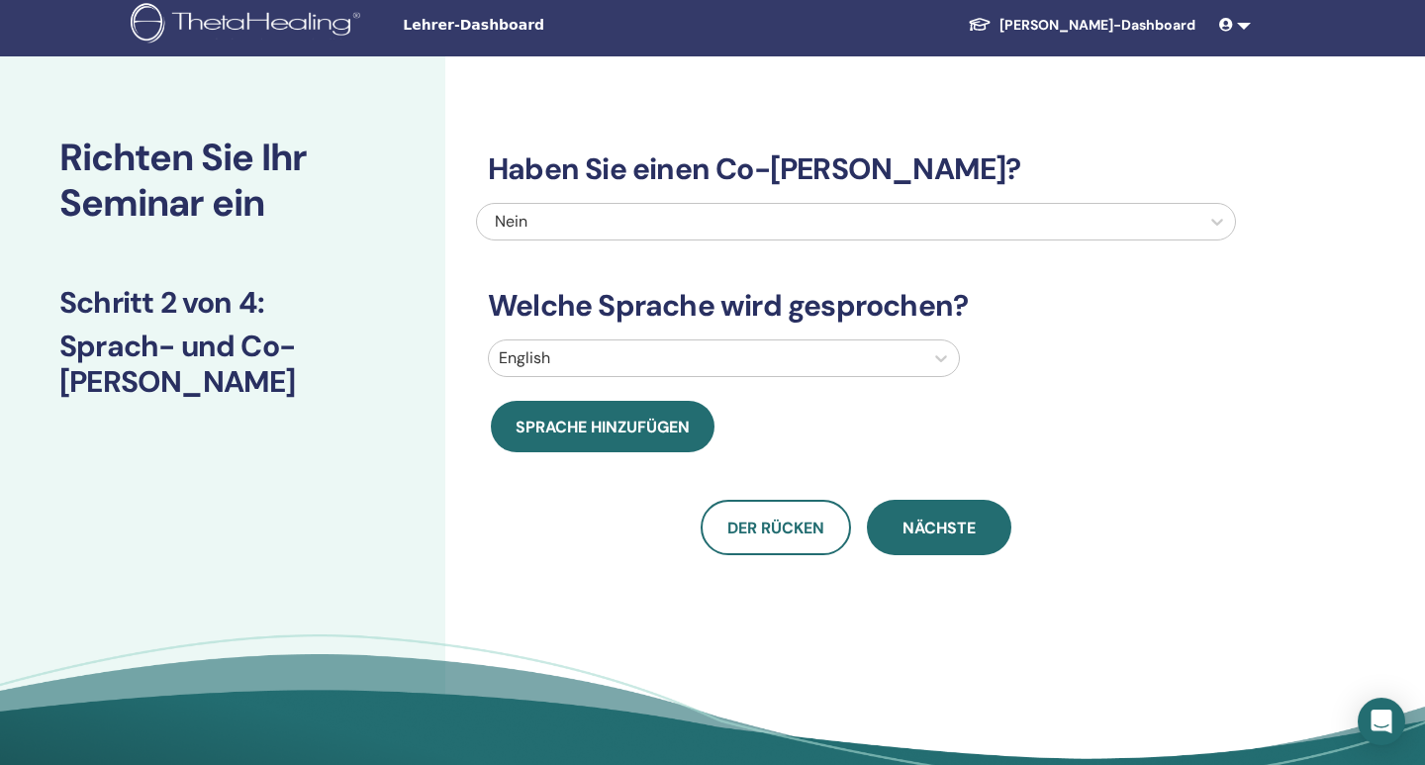
scroll to position [0, 0]
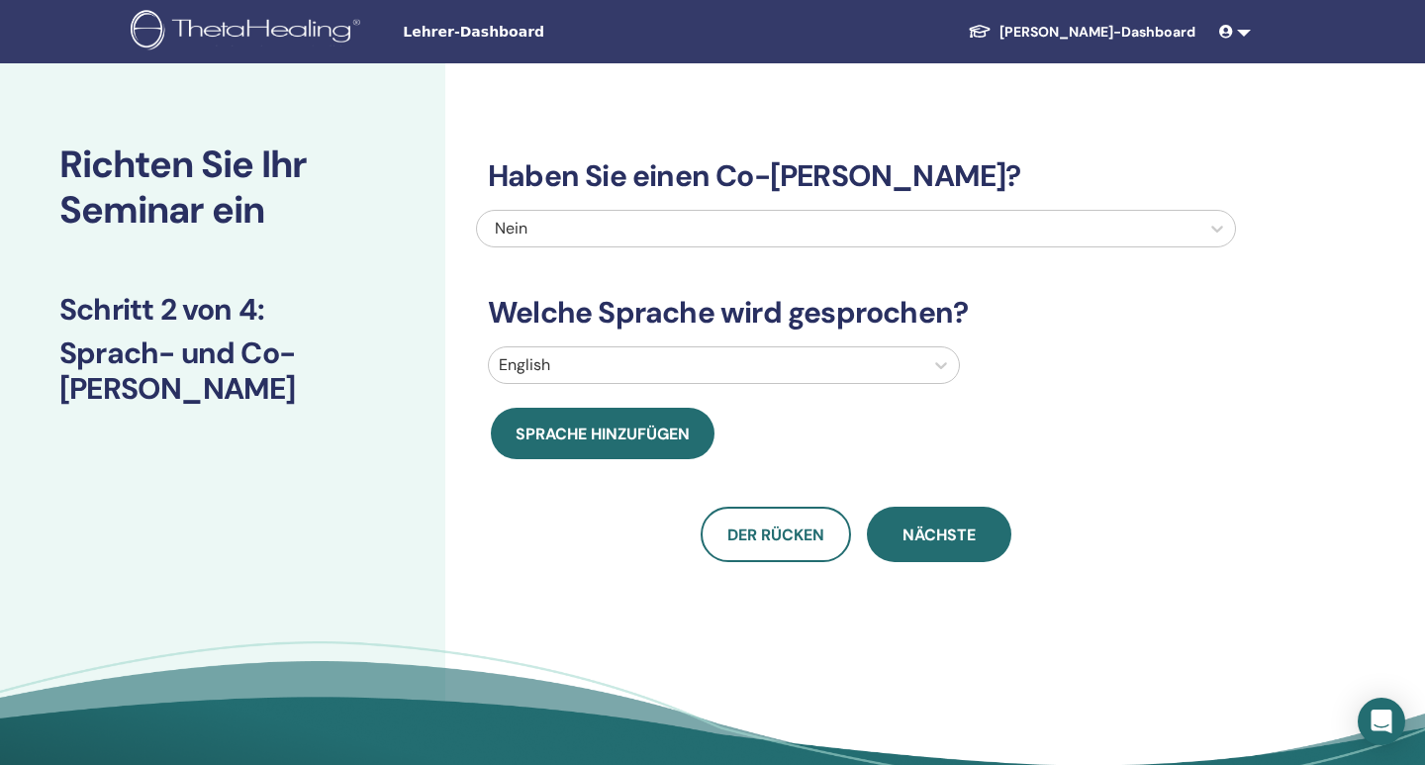
click at [658, 367] on div at bounding box center [706, 365] width 415 height 28
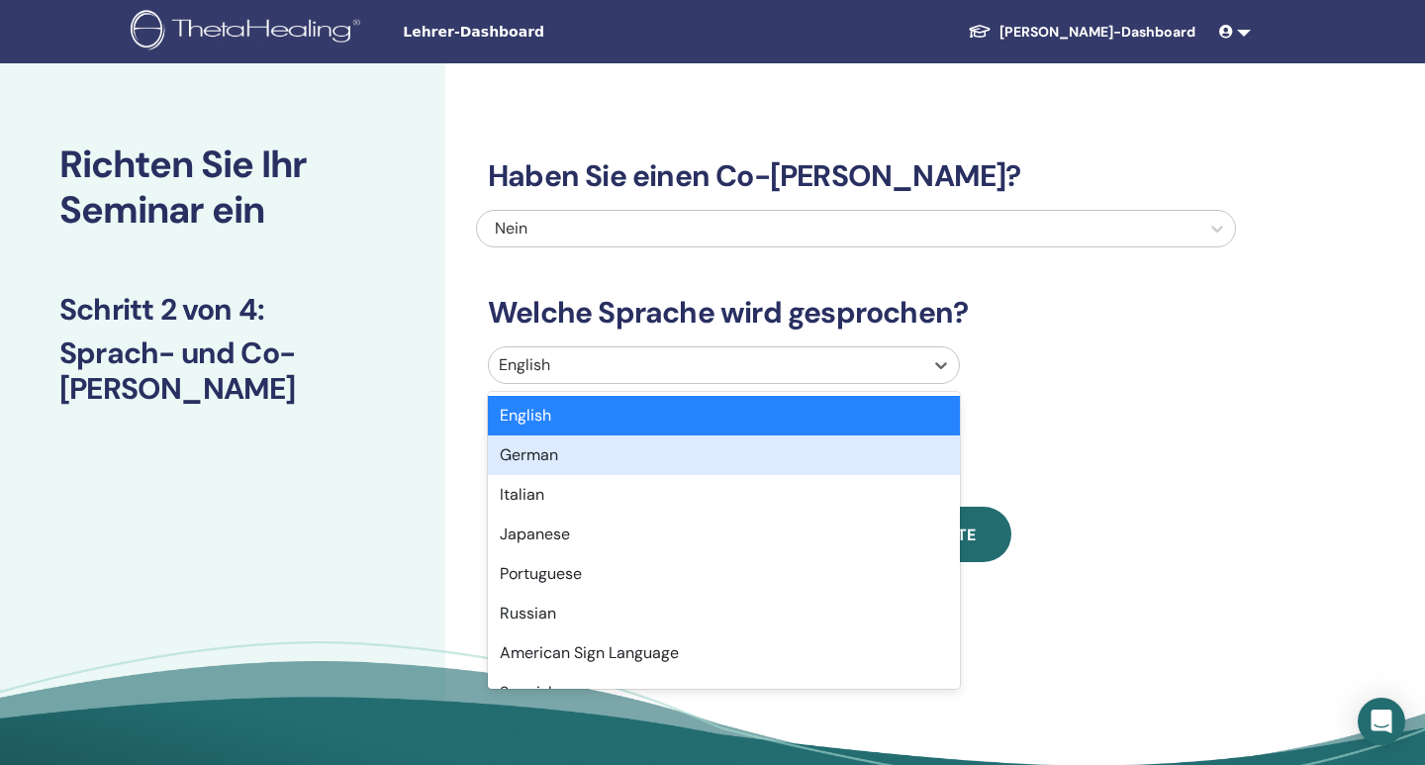
click at [585, 448] on div "German" at bounding box center [724, 455] width 472 height 40
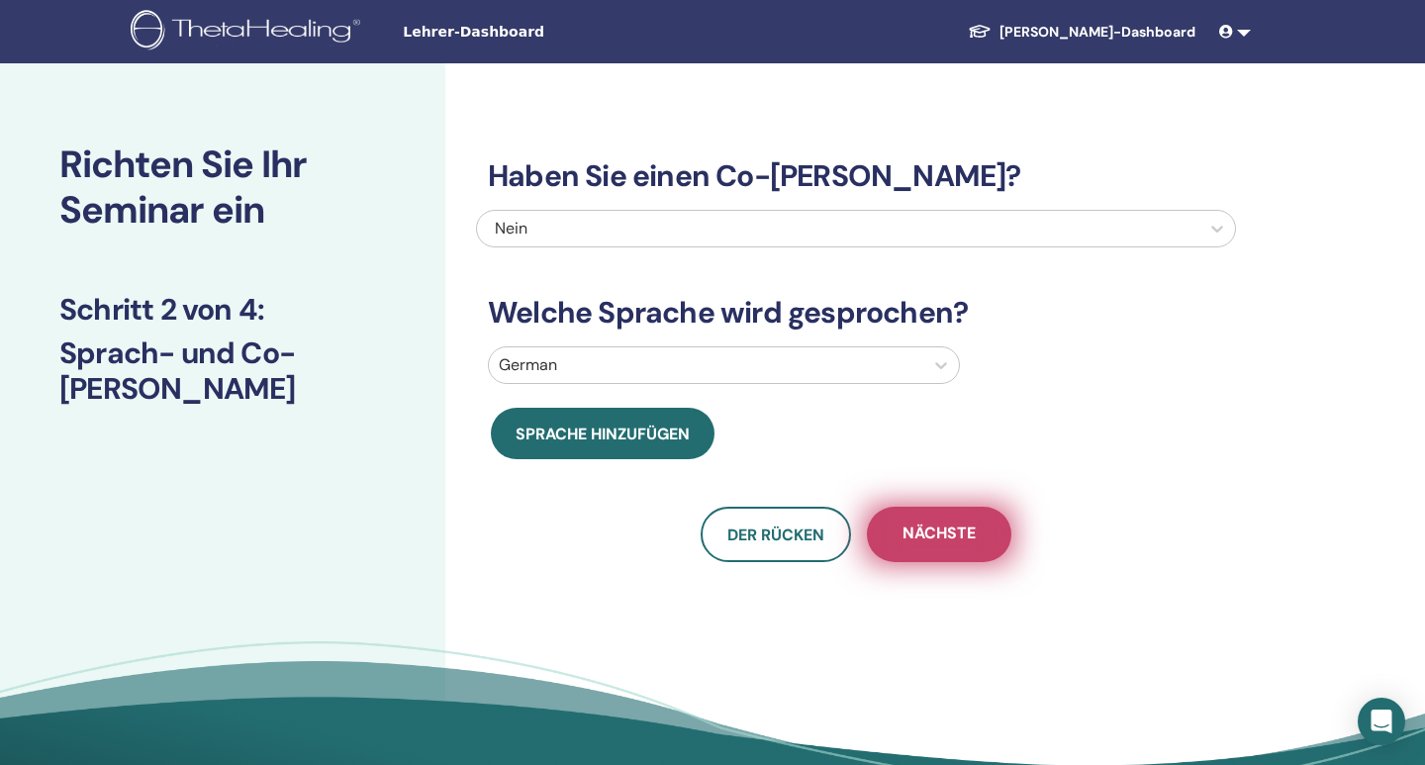
click at [936, 535] on span "Nächste" at bounding box center [939, 535] width 73 height 25
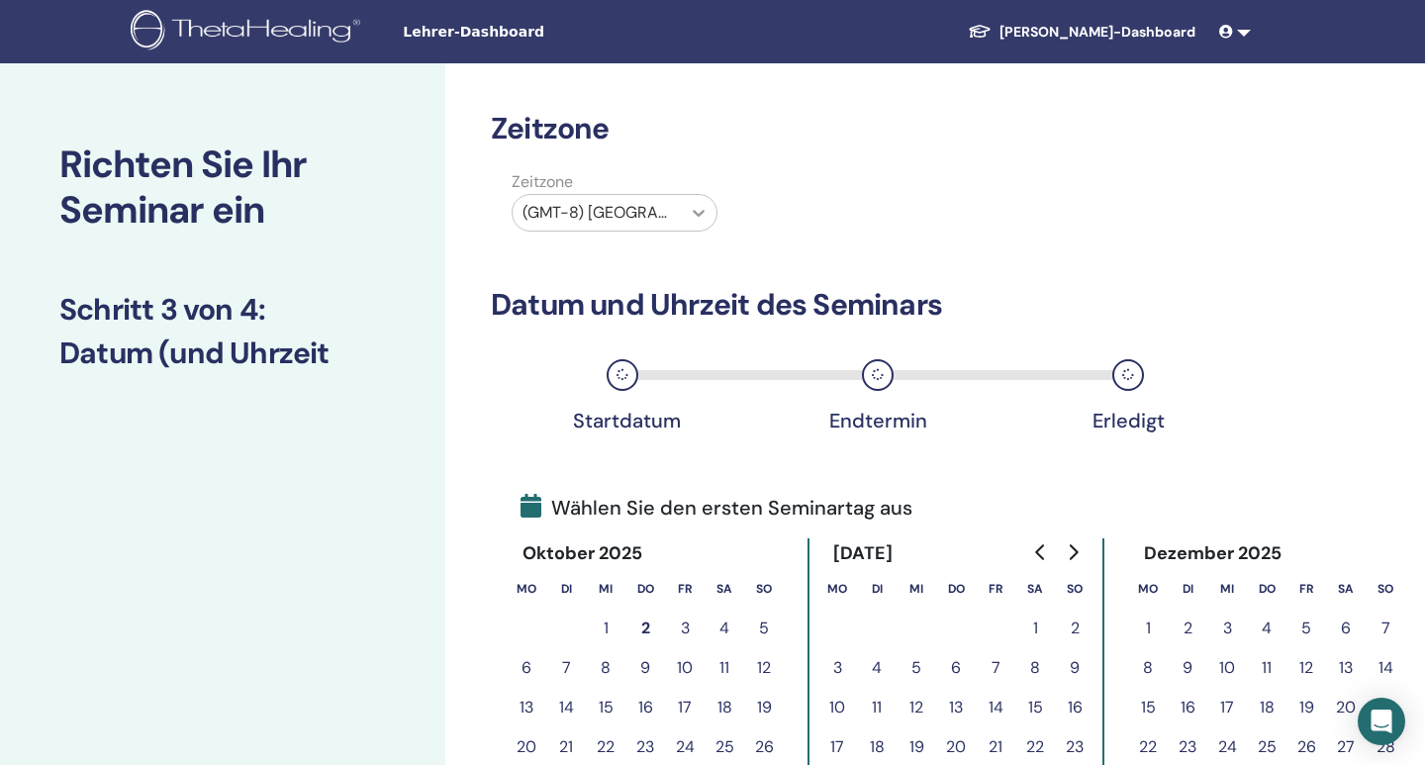
click at [689, 221] on div at bounding box center [699, 213] width 36 height 36
click at [686, 221] on div at bounding box center [699, 213] width 36 height 36
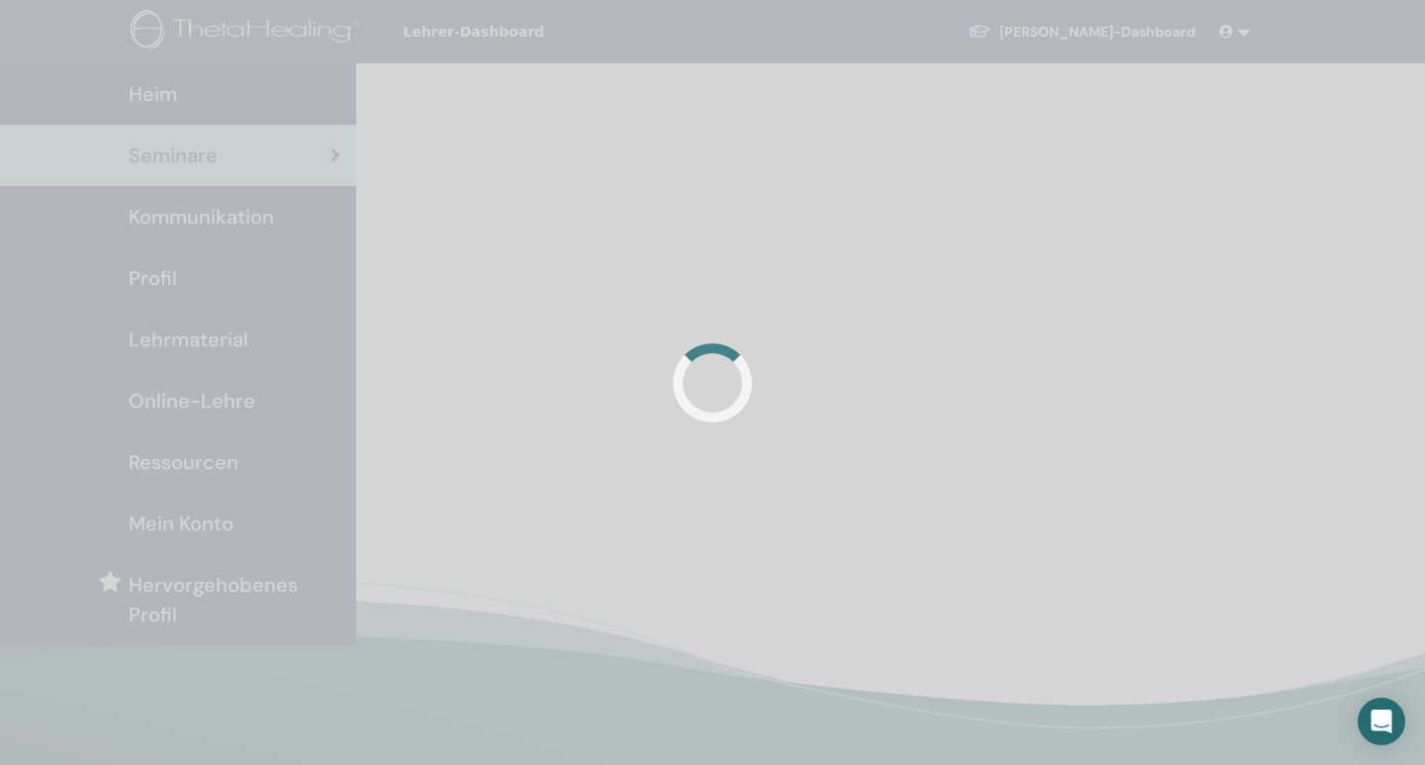
scroll to position [206, 0]
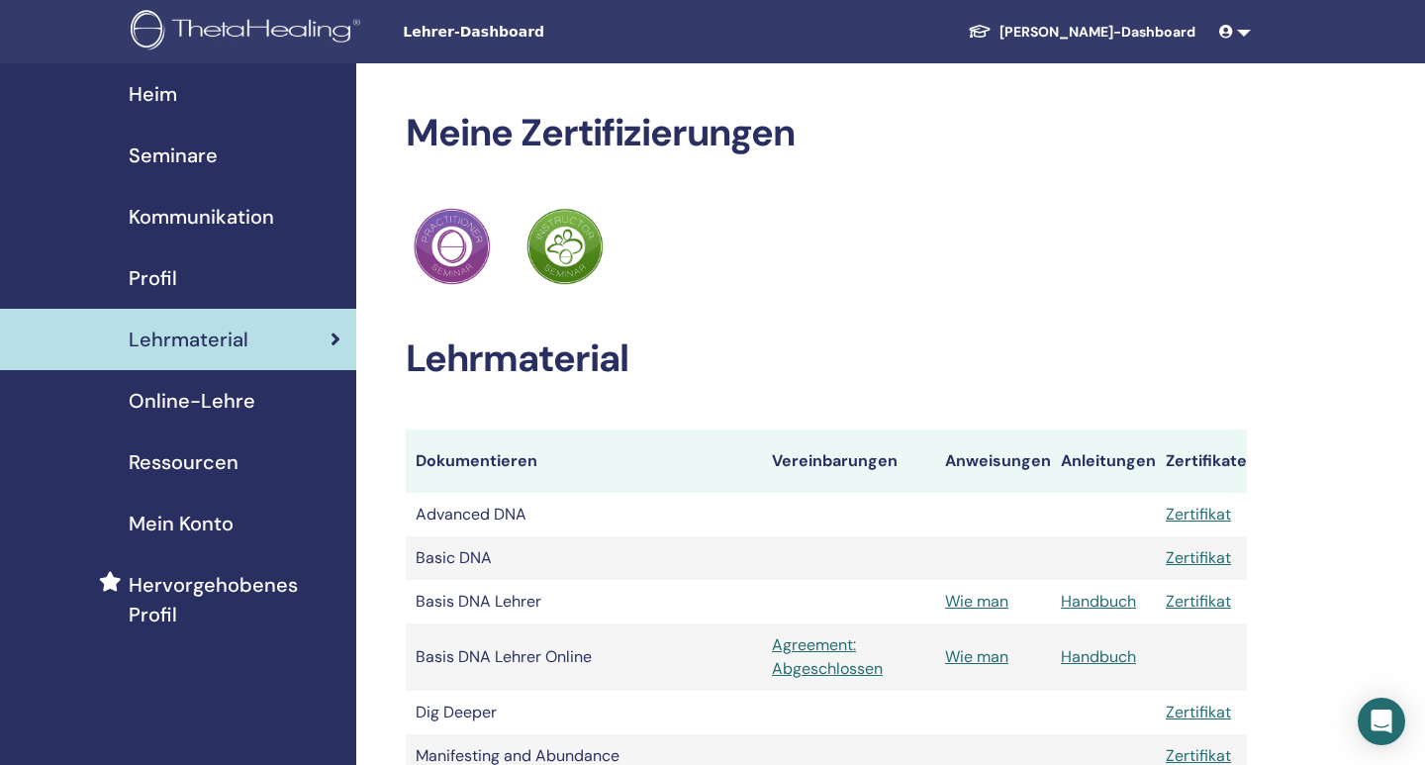
click at [1242, 32] on link at bounding box center [1235, 32] width 48 height 37
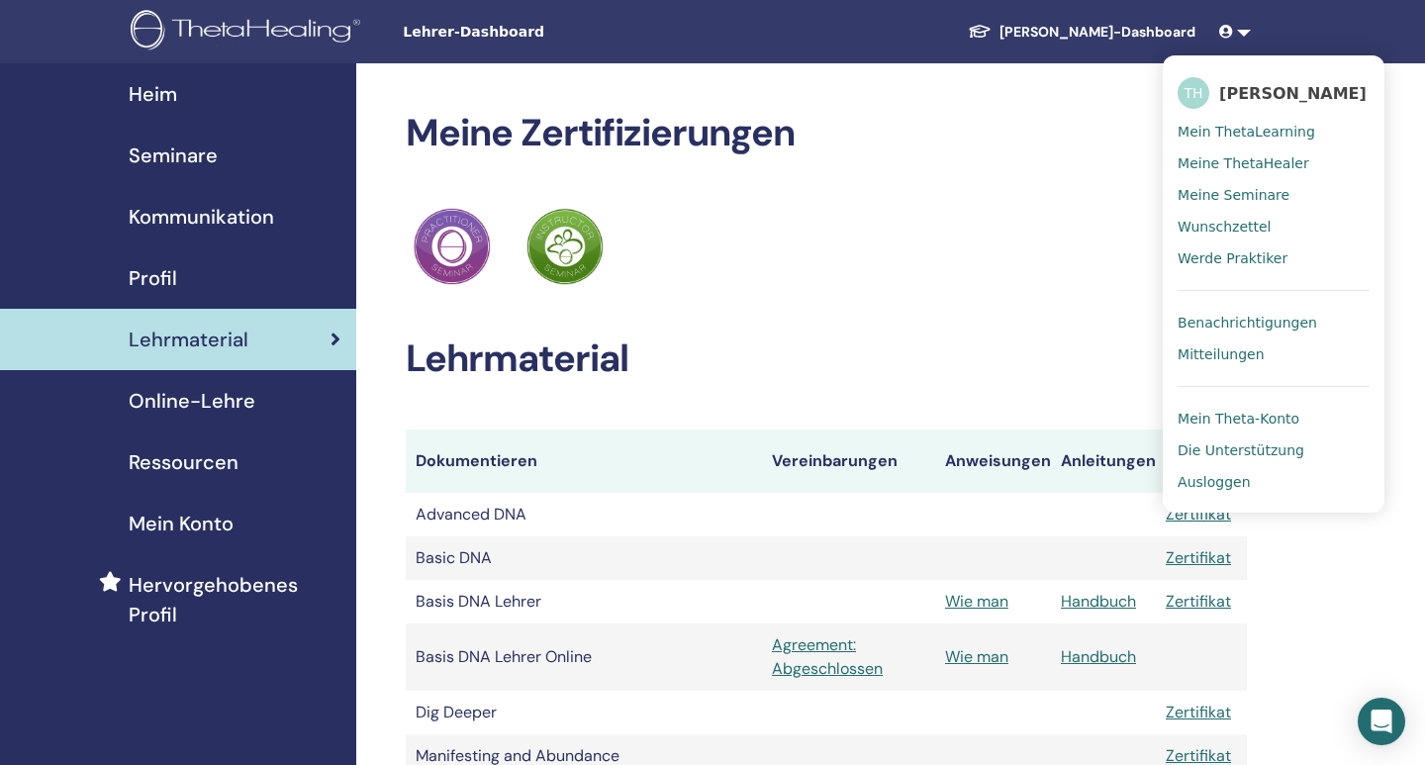
click at [1218, 486] on span "Ausloggen" at bounding box center [1214, 482] width 72 height 18
